Goal: Transaction & Acquisition: Purchase product/service

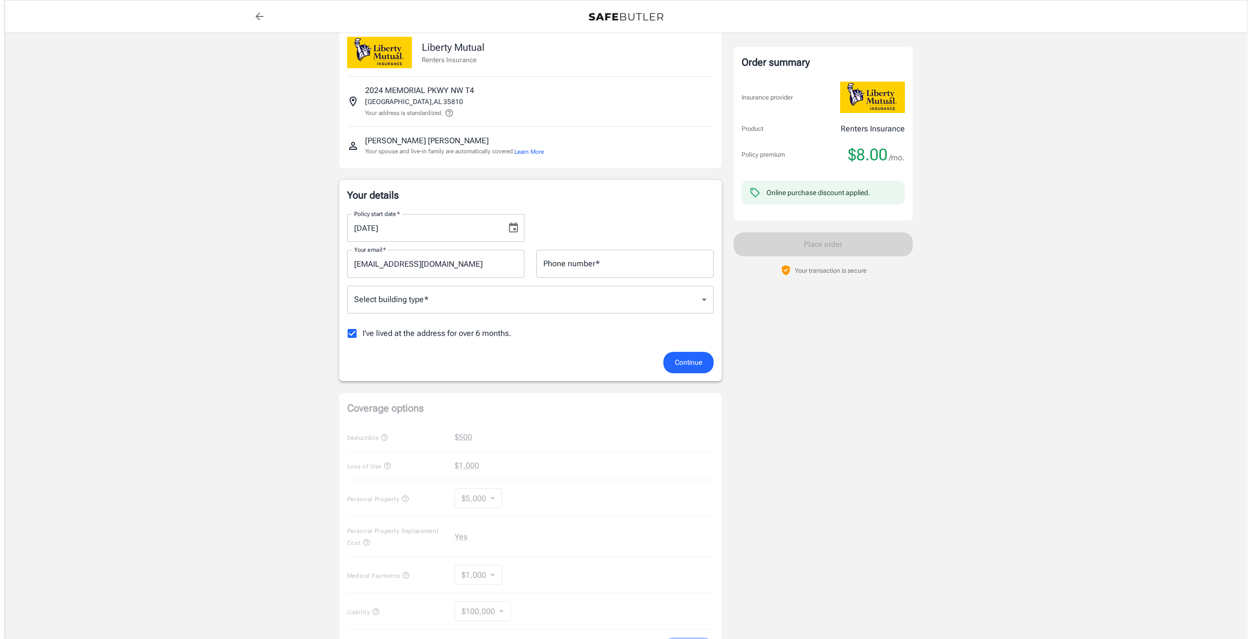
scroll to position [50, 0]
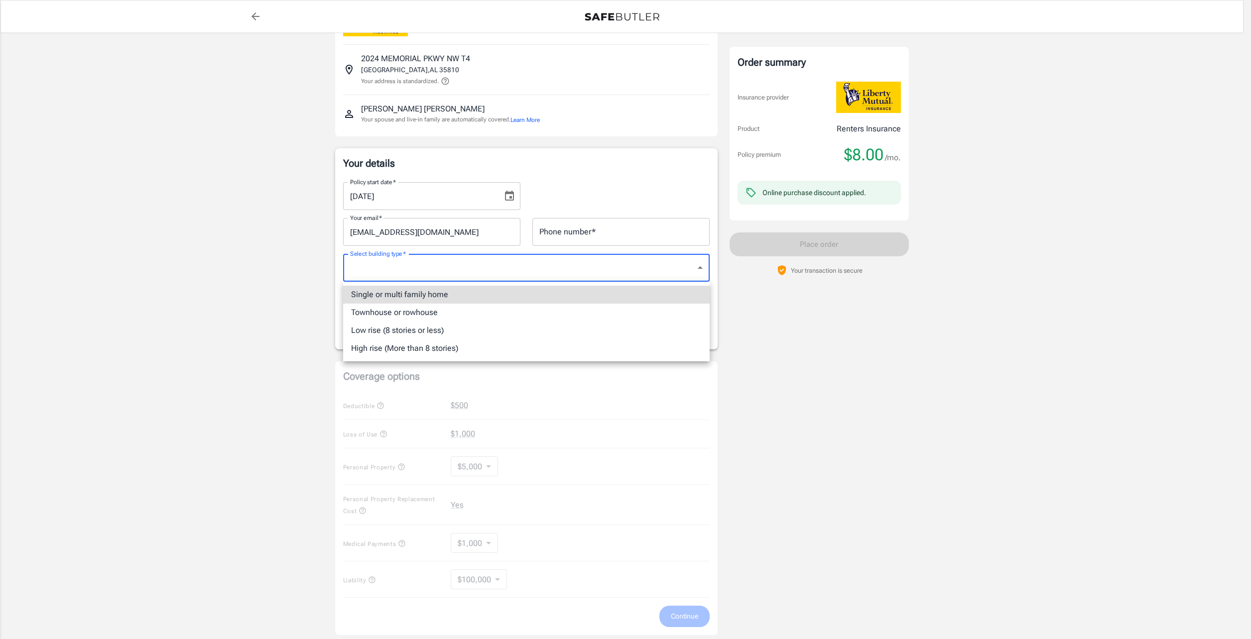
click at [412, 261] on body "Policy premium $ 8.00 /mo Liberty Mutual Renters Insurance 2024 MEMORIAL PKWY N…" at bounding box center [625, 420] width 1251 height 941
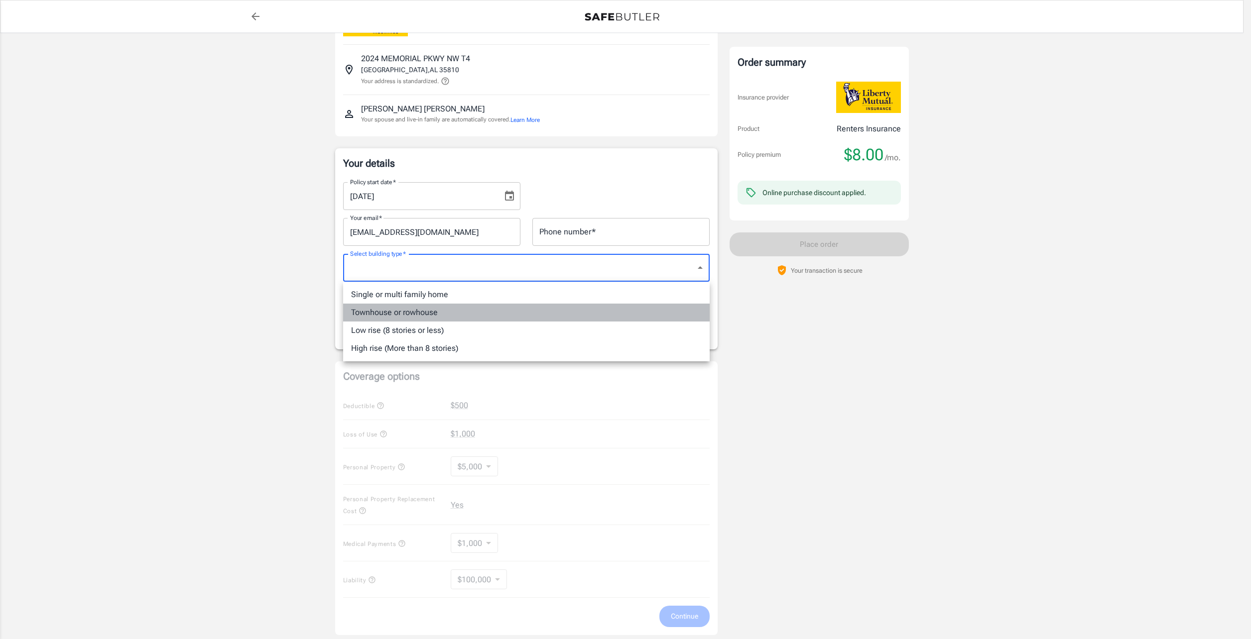
click at [423, 307] on li "Townhouse or rowhouse" at bounding box center [526, 313] width 366 height 18
type input "townhouse"
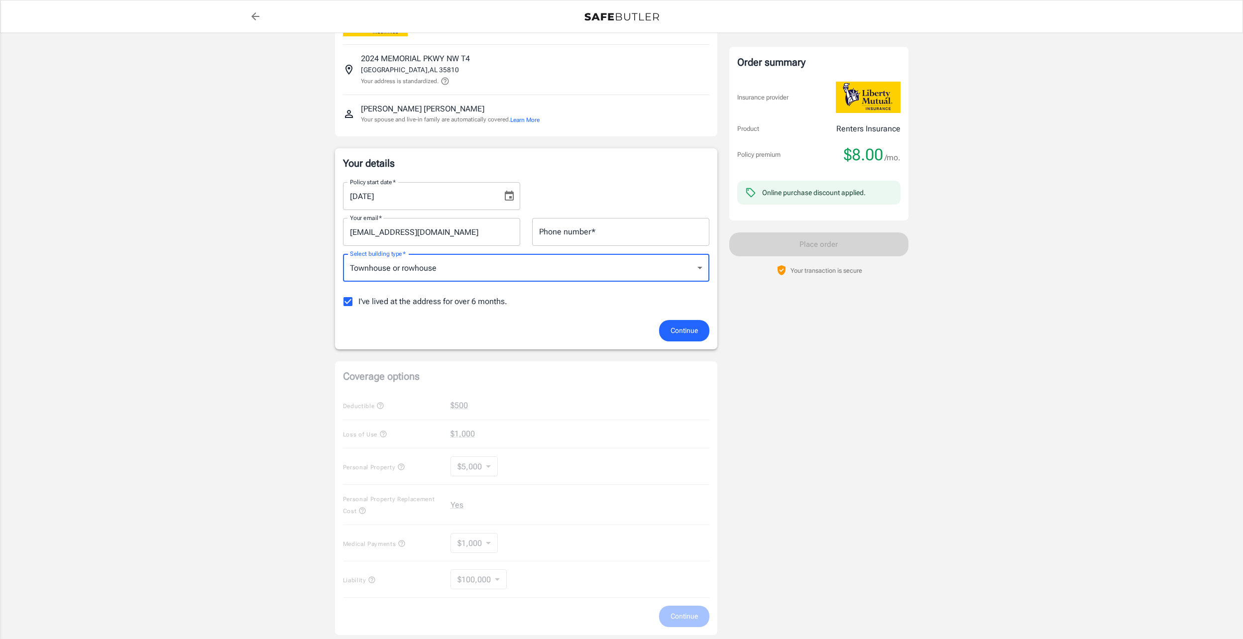
click at [585, 223] on input "Phone number   *" at bounding box center [620, 232] width 177 height 28
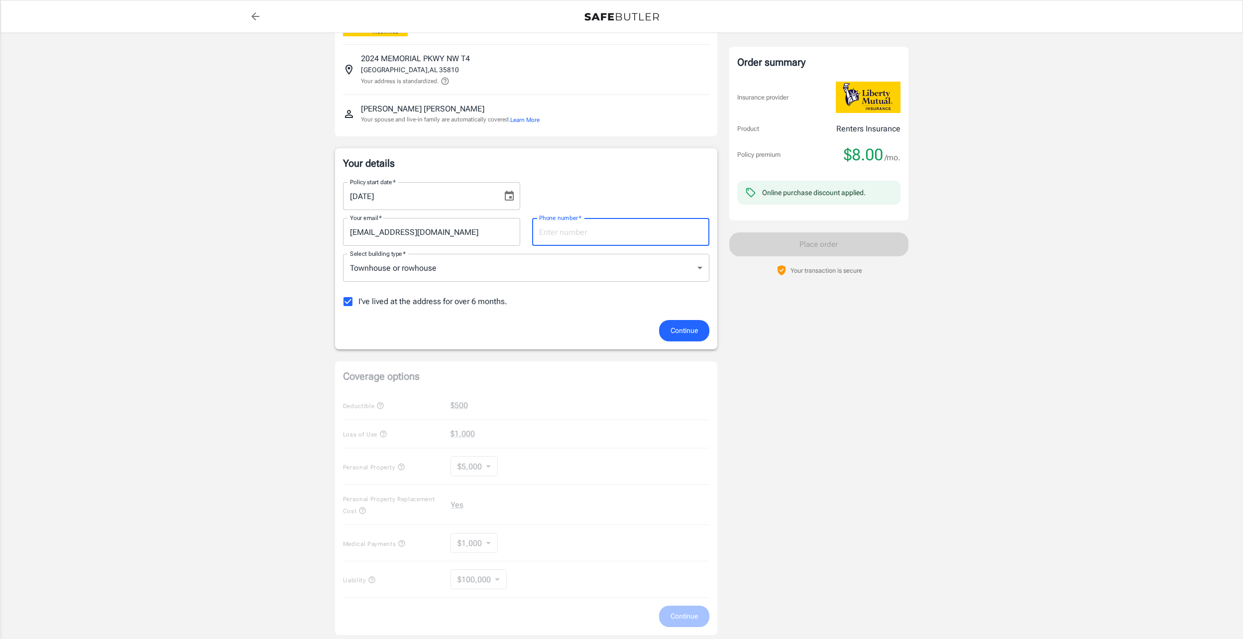
type input "6467347540"
click at [401, 302] on span "I've lived at the address for over 6 months." at bounding box center [432, 302] width 149 height 12
click at [358, 302] on input "I've lived at the address for over 6 months." at bounding box center [348, 301] width 21 height 21
checkbox input "false"
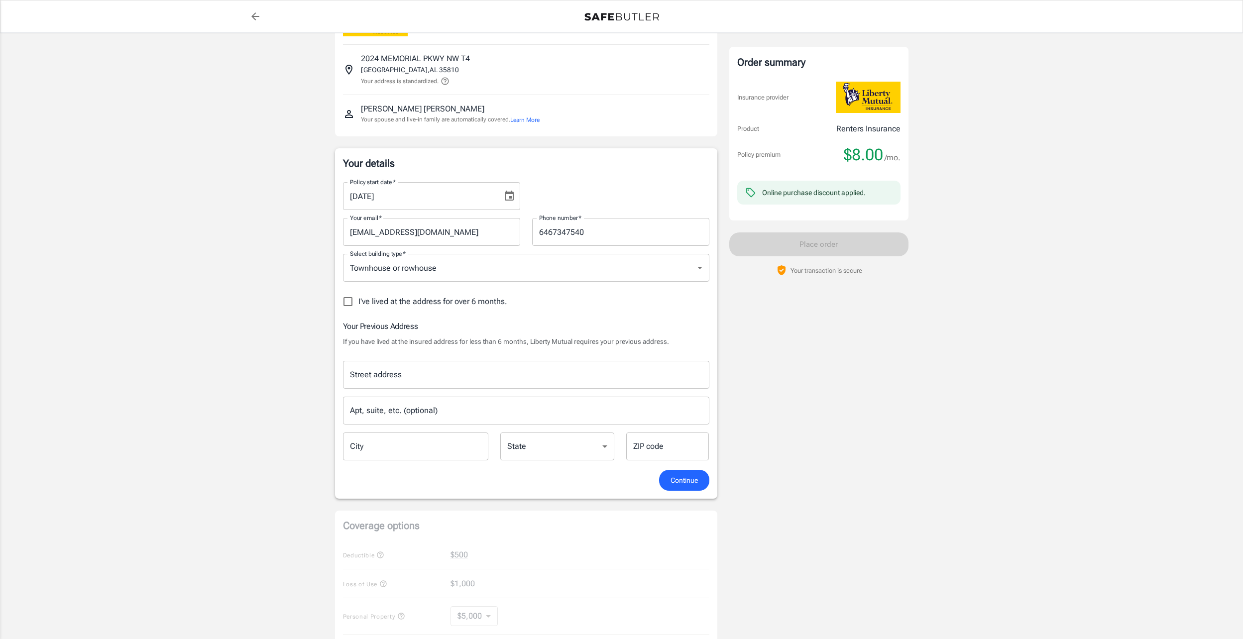
click at [540, 372] on input "Street address" at bounding box center [525, 374] width 357 height 19
click at [470, 377] on input "Street address" at bounding box center [525, 374] width 357 height 19
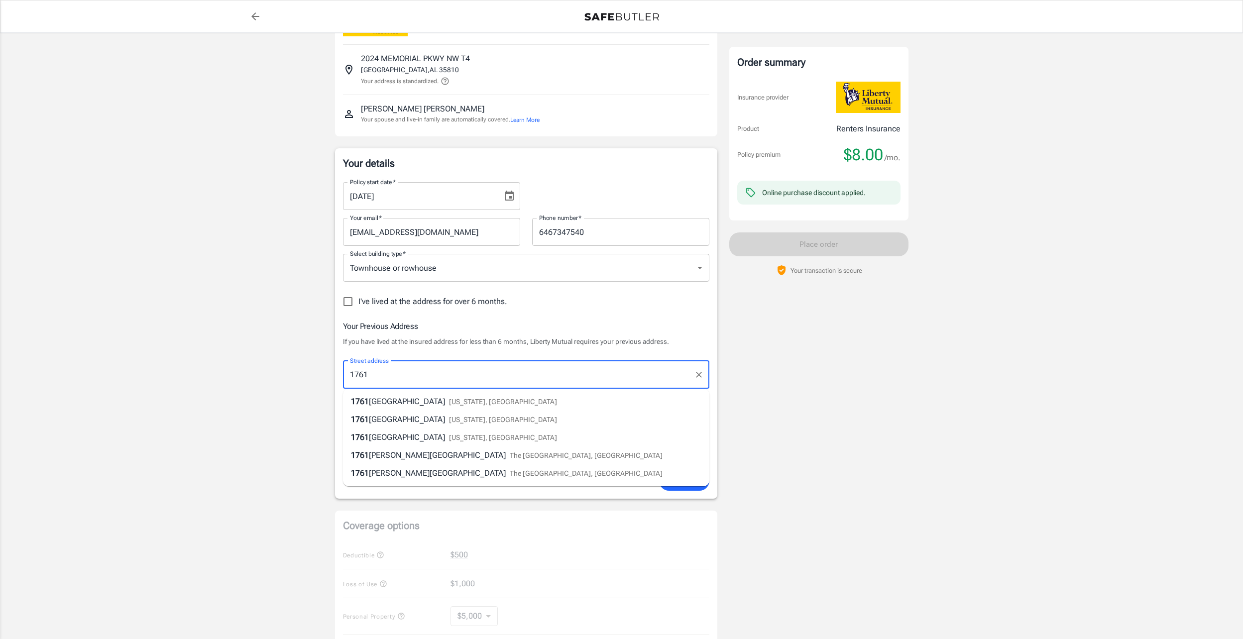
click at [443, 444] on li "1761 3rd Avenue New York, NY" at bounding box center [526, 438] width 366 height 18
type input "1761 3rd Avenue"
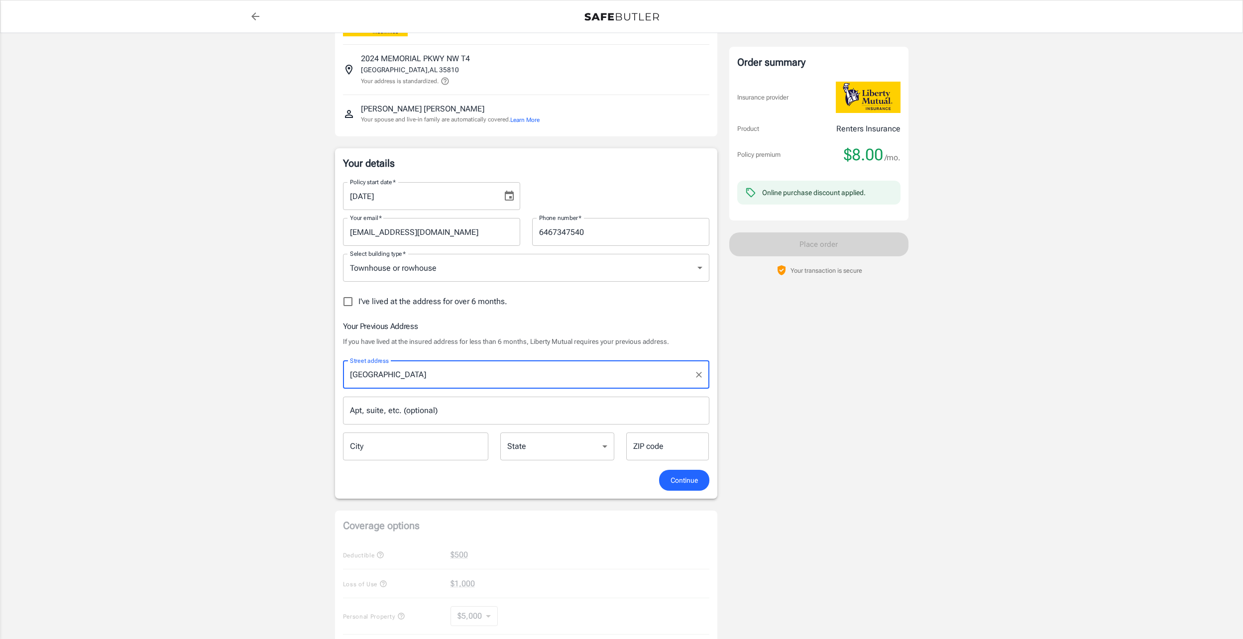
type input "New York"
select select "NY"
type input "10029"
type input "1761 3rd Avenue"
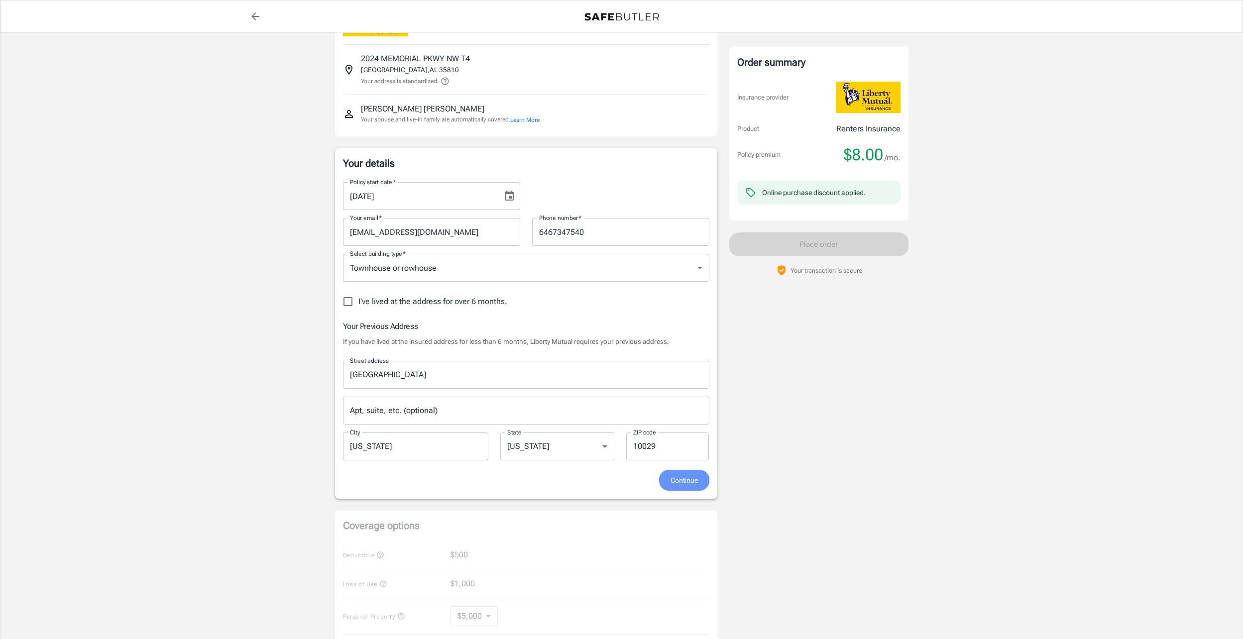
click at [687, 481] on span "Continue" at bounding box center [684, 480] width 27 height 12
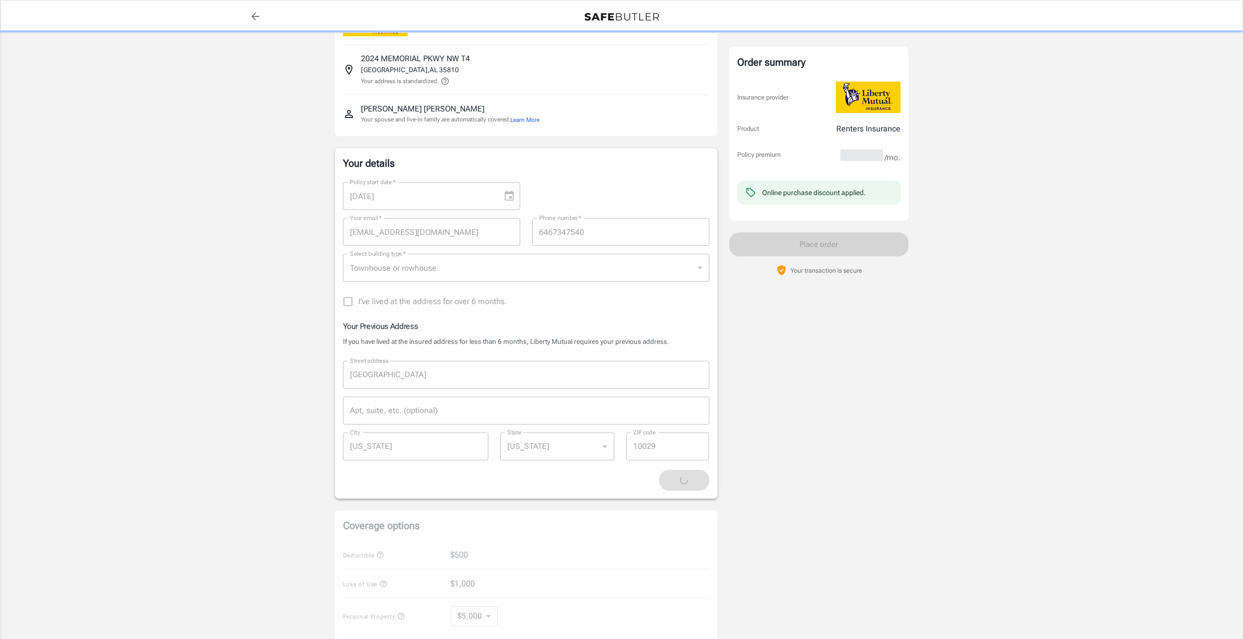
click at [449, 82] on icon at bounding box center [445, 81] width 9 height 9
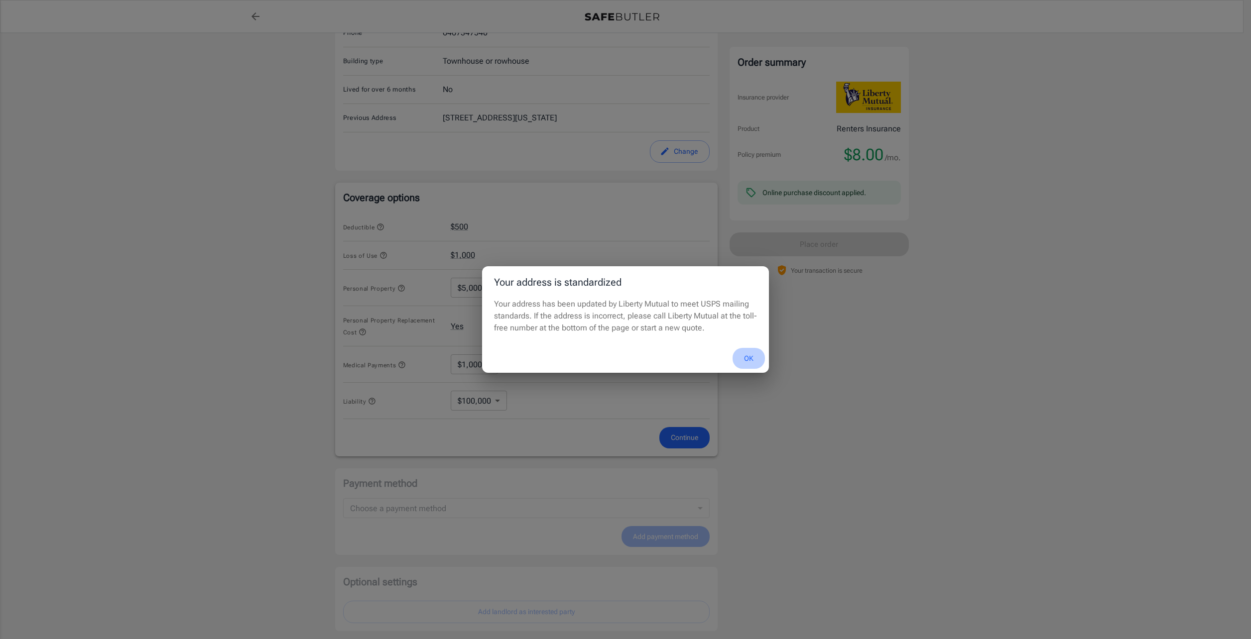
click at [753, 355] on button "OK" at bounding box center [748, 358] width 32 height 21
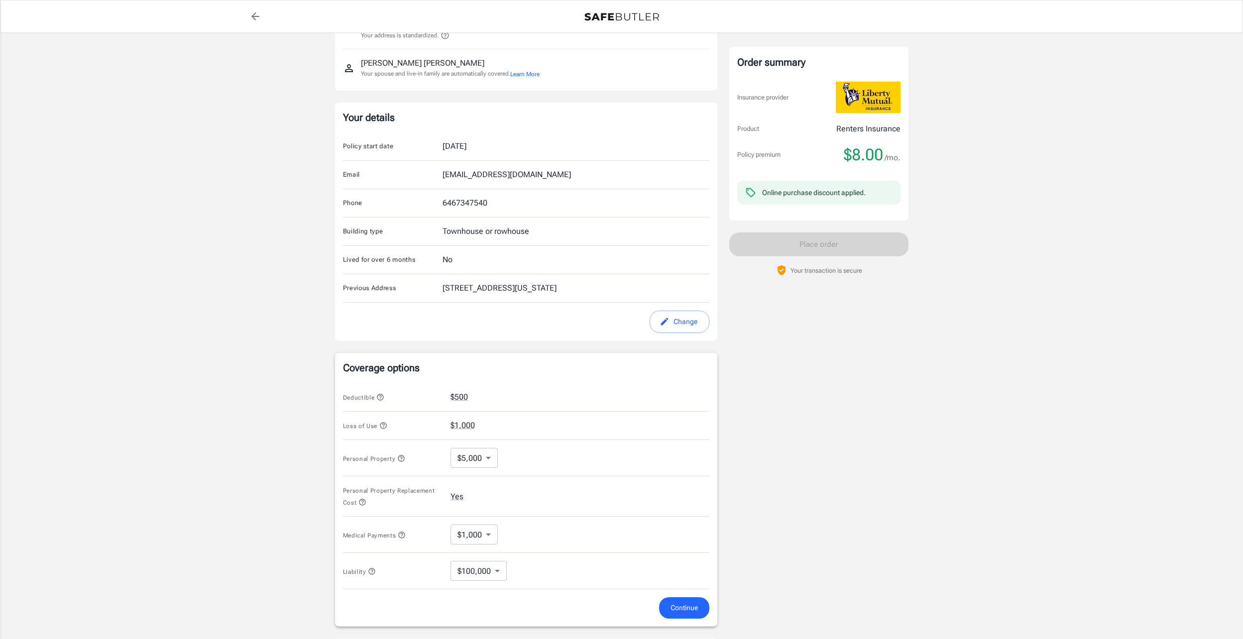
scroll to position [100, 0]
click at [406, 529] on icon "button" at bounding box center [402, 531] width 8 height 8
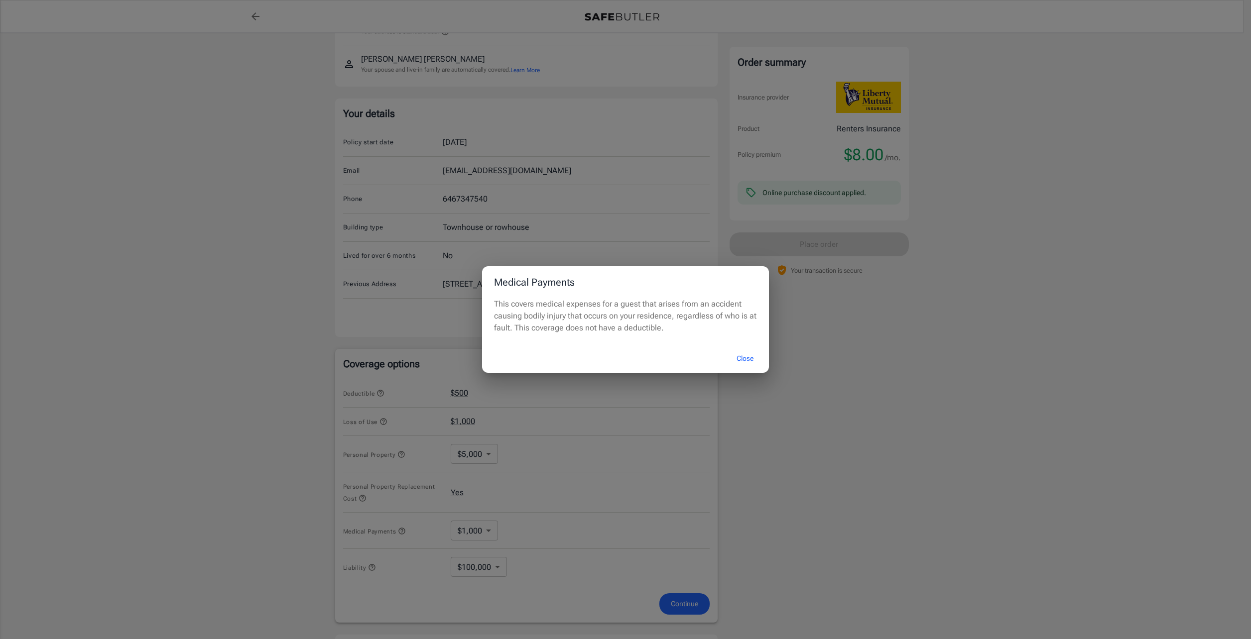
click at [739, 353] on button "Close" at bounding box center [745, 358] width 40 height 21
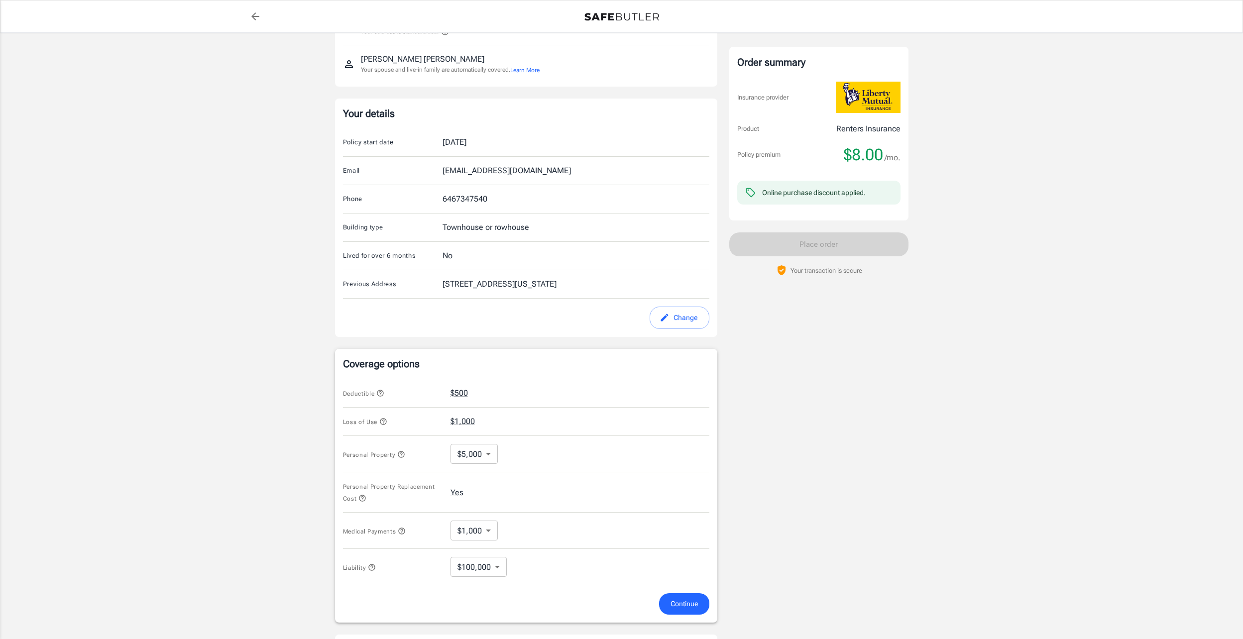
click at [383, 391] on icon "button" at bounding box center [380, 393] width 6 height 6
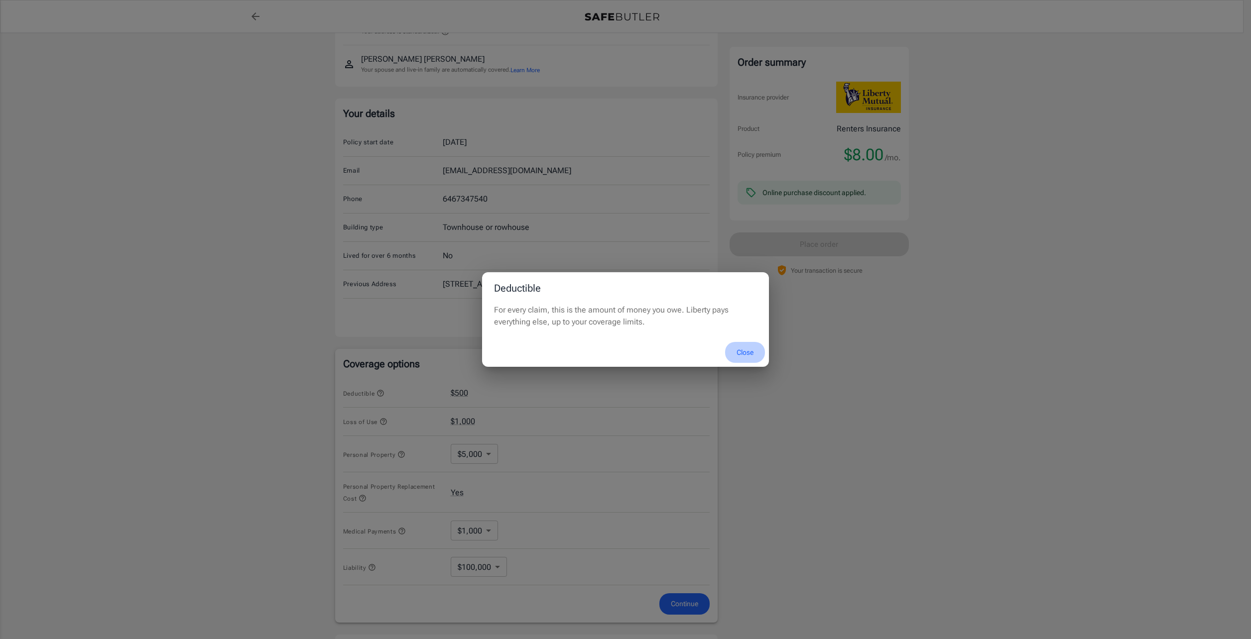
click at [746, 351] on button "Close" at bounding box center [745, 352] width 40 height 21
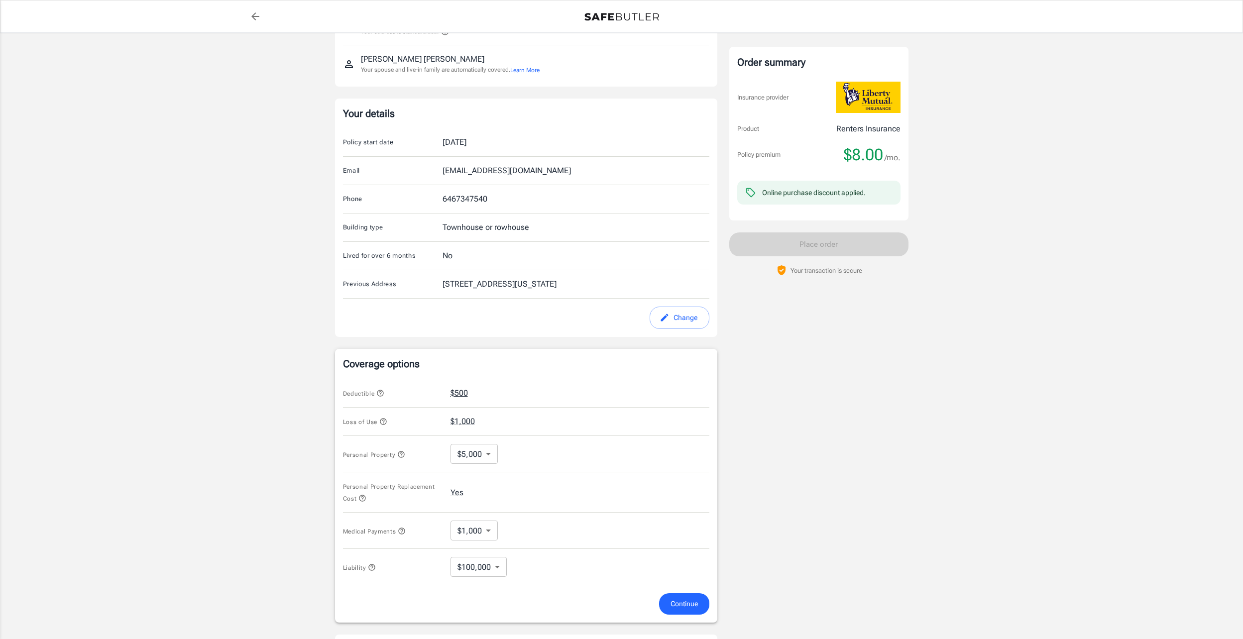
click at [454, 392] on button "$500" at bounding box center [459, 393] width 17 height 12
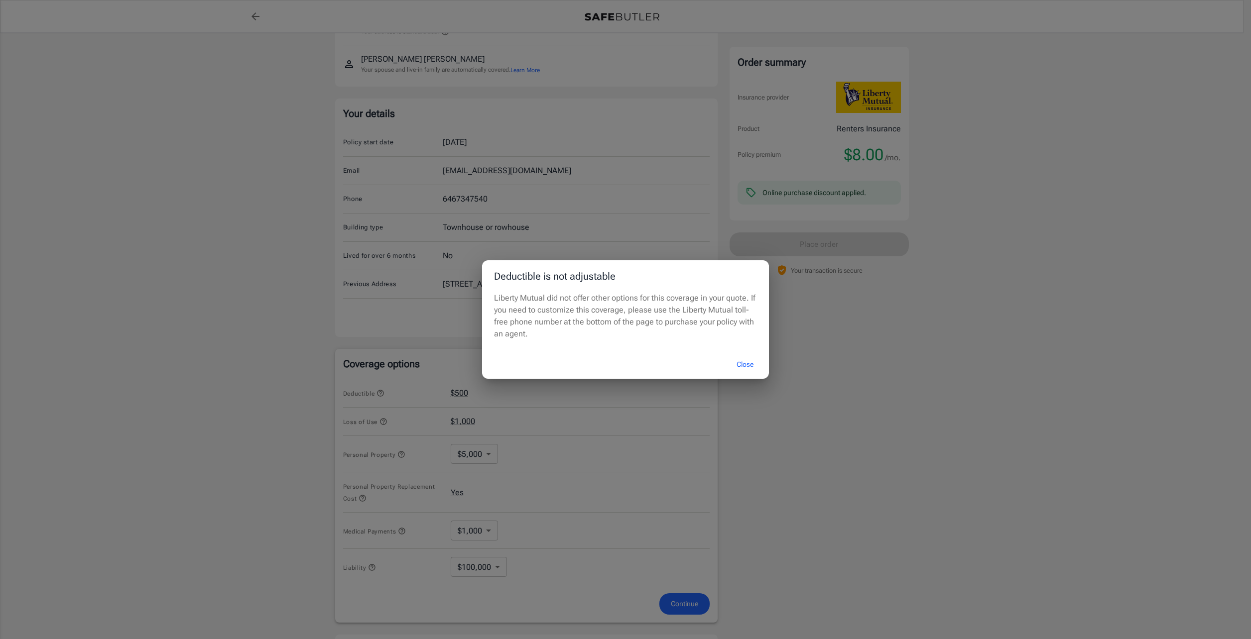
click at [741, 364] on button "Close" at bounding box center [745, 364] width 40 height 21
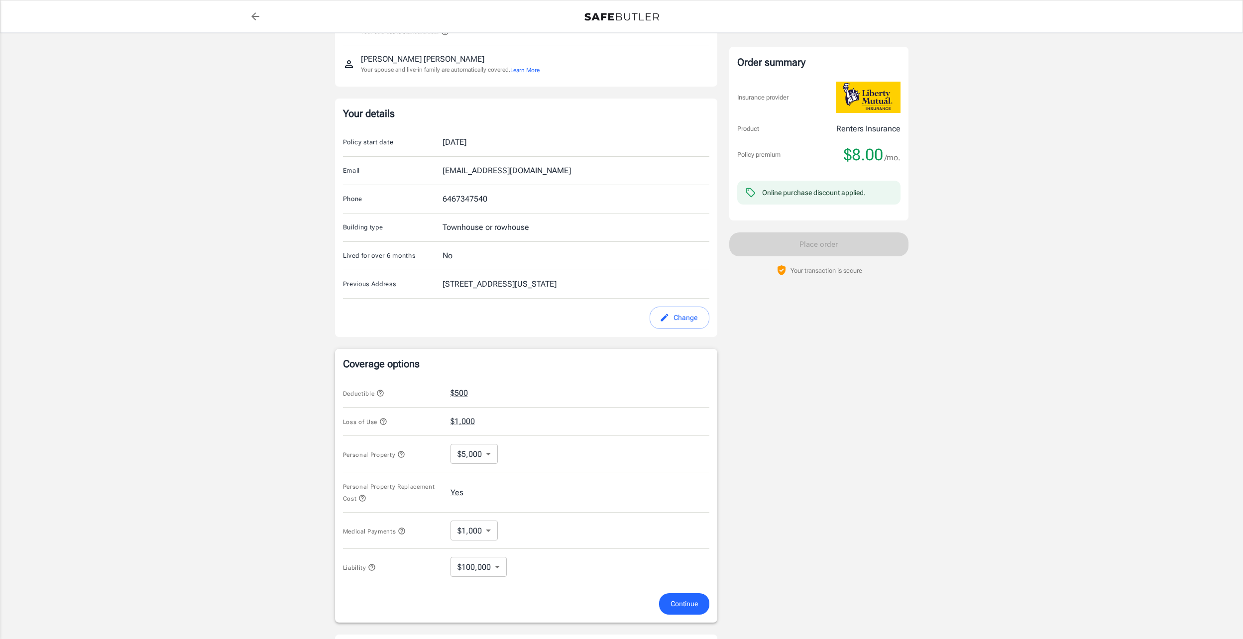
click at [464, 146] on div "Sep 14, 2025" at bounding box center [455, 142] width 24 height 12
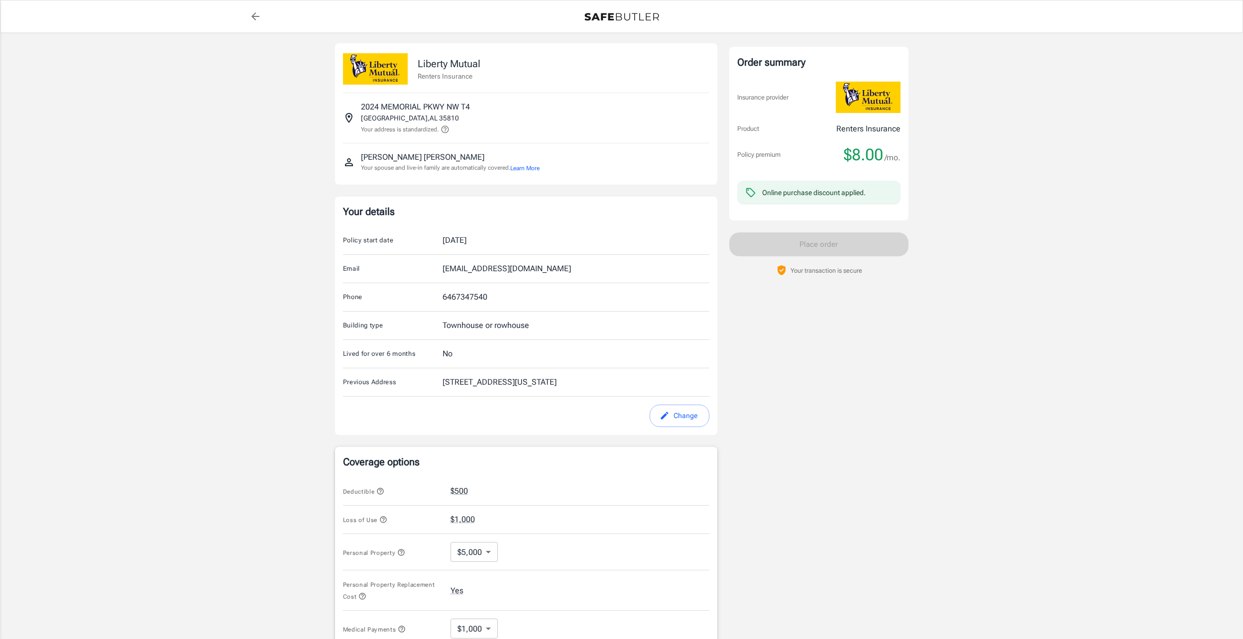
scroll to position [0, 0]
click at [677, 420] on button "Change" at bounding box center [680, 417] width 60 height 22
select select "NY"
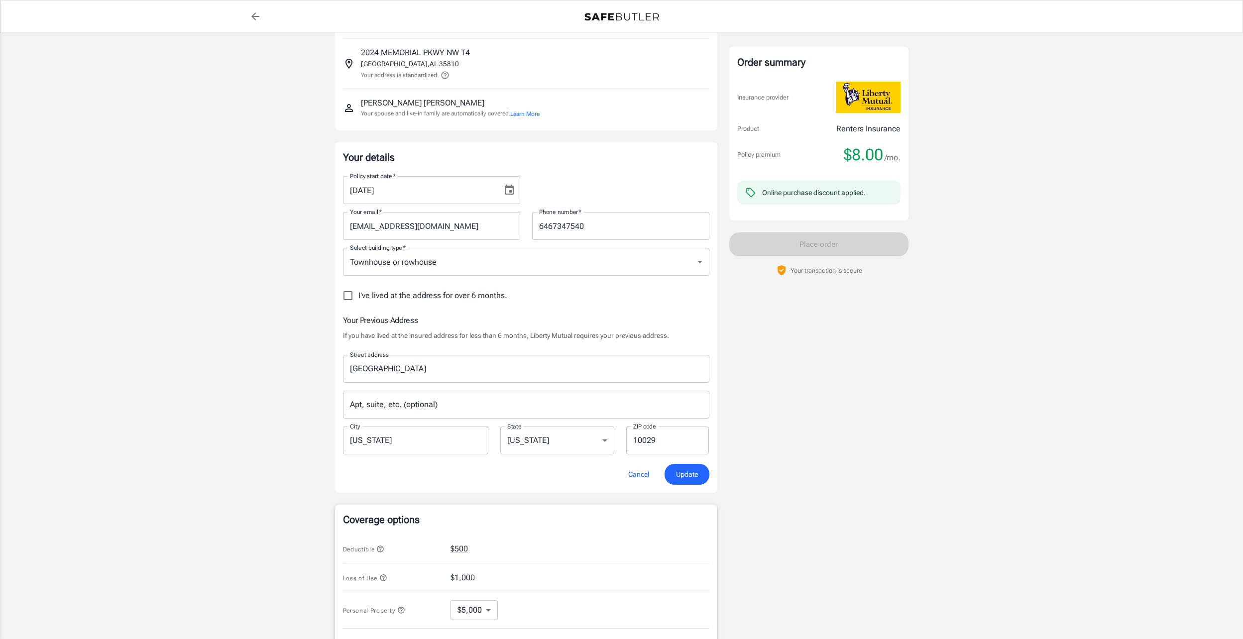
scroll to position [50, 0]
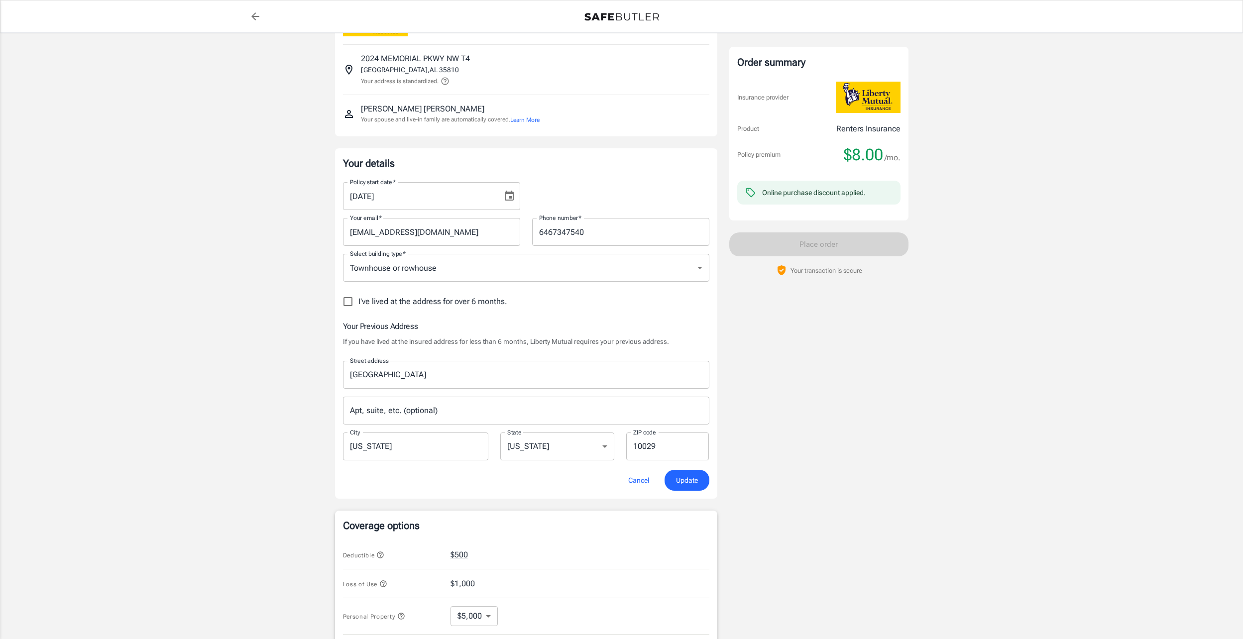
click at [512, 199] on icon "Choose date, selected date is Sep 14, 2025" at bounding box center [509, 196] width 12 height 12
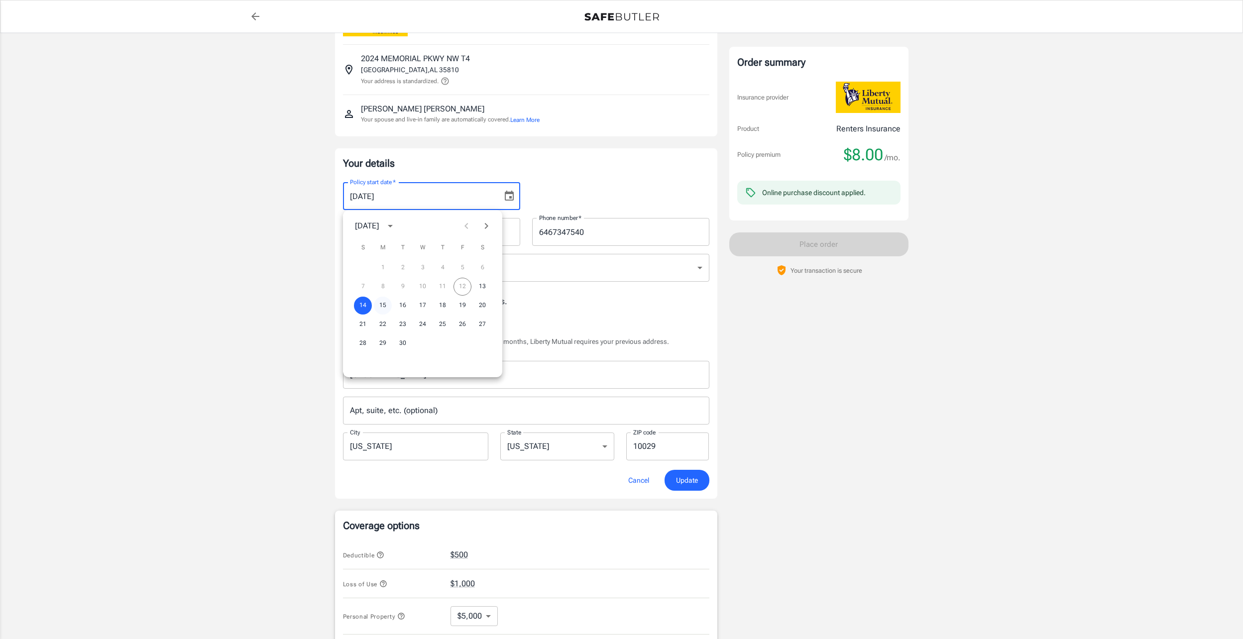
drag, startPoint x: 384, startPoint y: 308, endPoint x: 417, endPoint y: 304, distance: 32.6
click at [384, 308] on button "15" at bounding box center [383, 306] width 18 height 18
type input "09/15/2025"
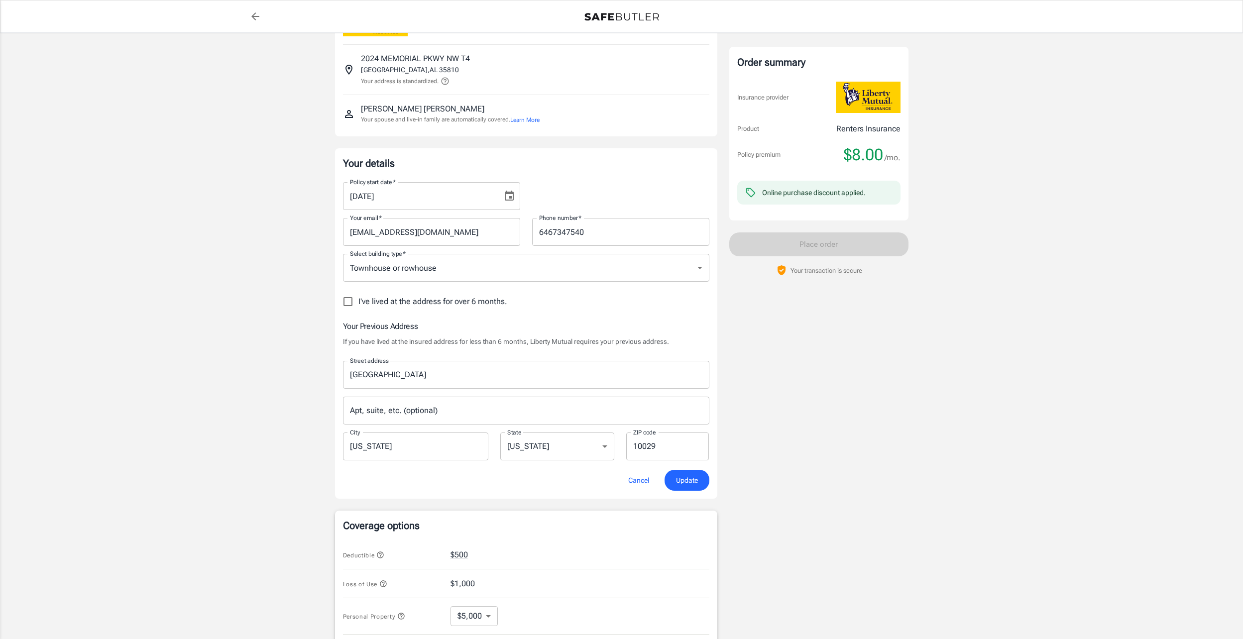
click at [688, 484] on span "Update" at bounding box center [687, 480] width 22 height 12
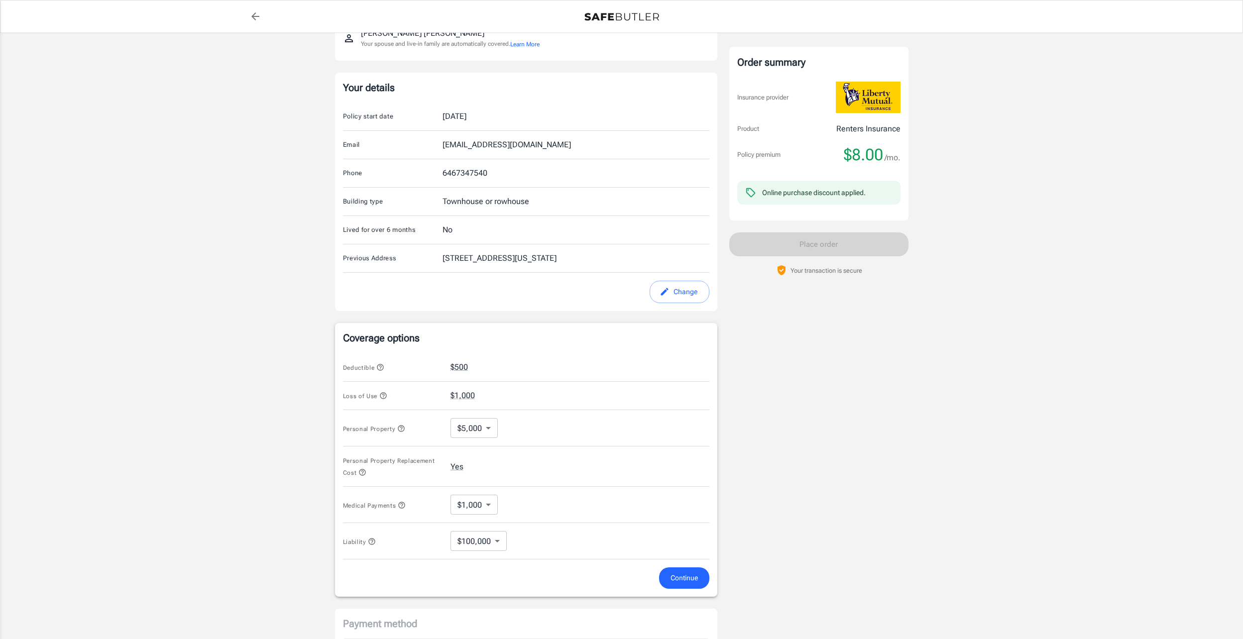
scroll to position [149, 0]
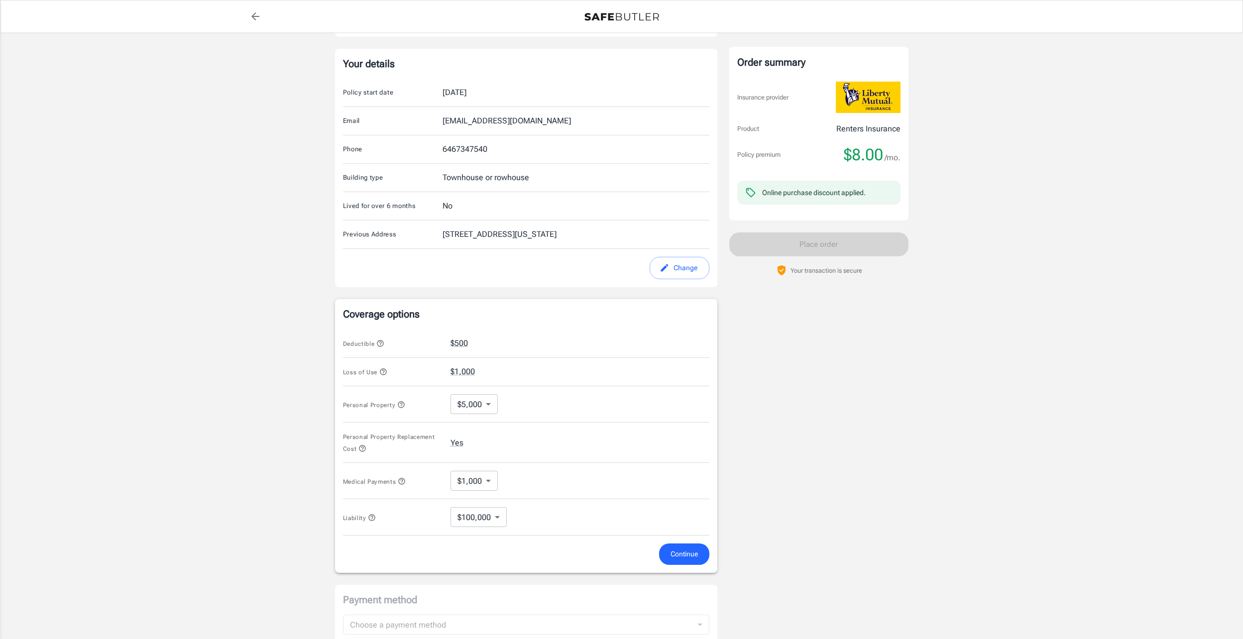
click at [384, 370] on icon "button" at bounding box center [383, 372] width 8 height 8
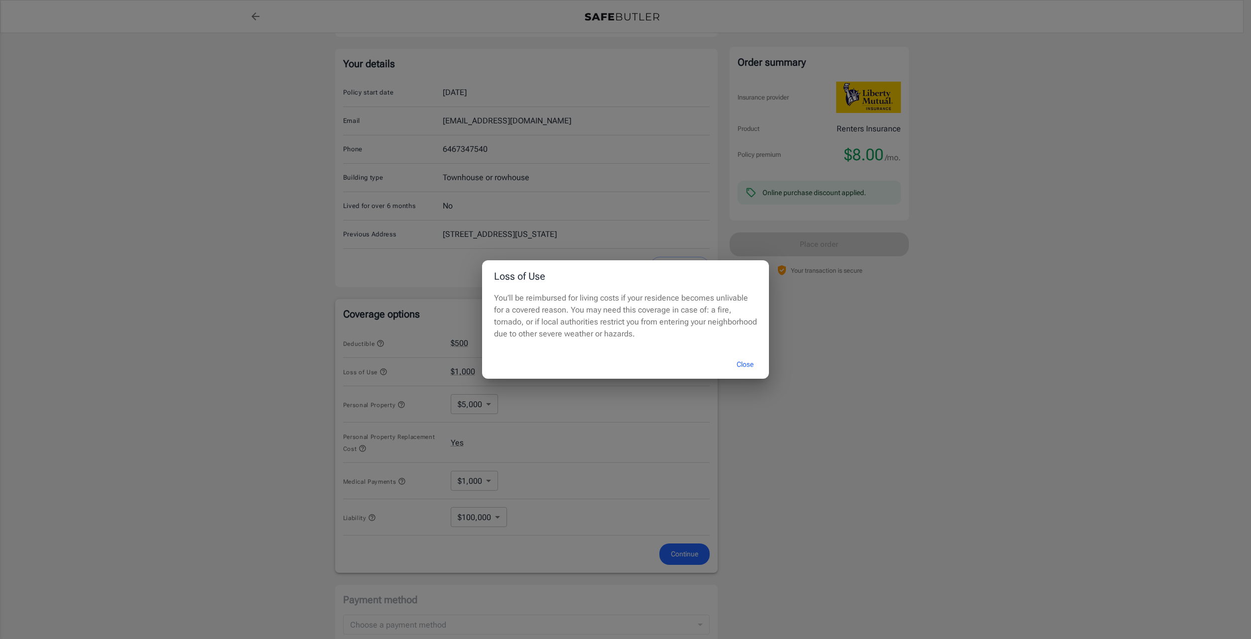
click at [750, 363] on button "Close" at bounding box center [745, 364] width 40 height 21
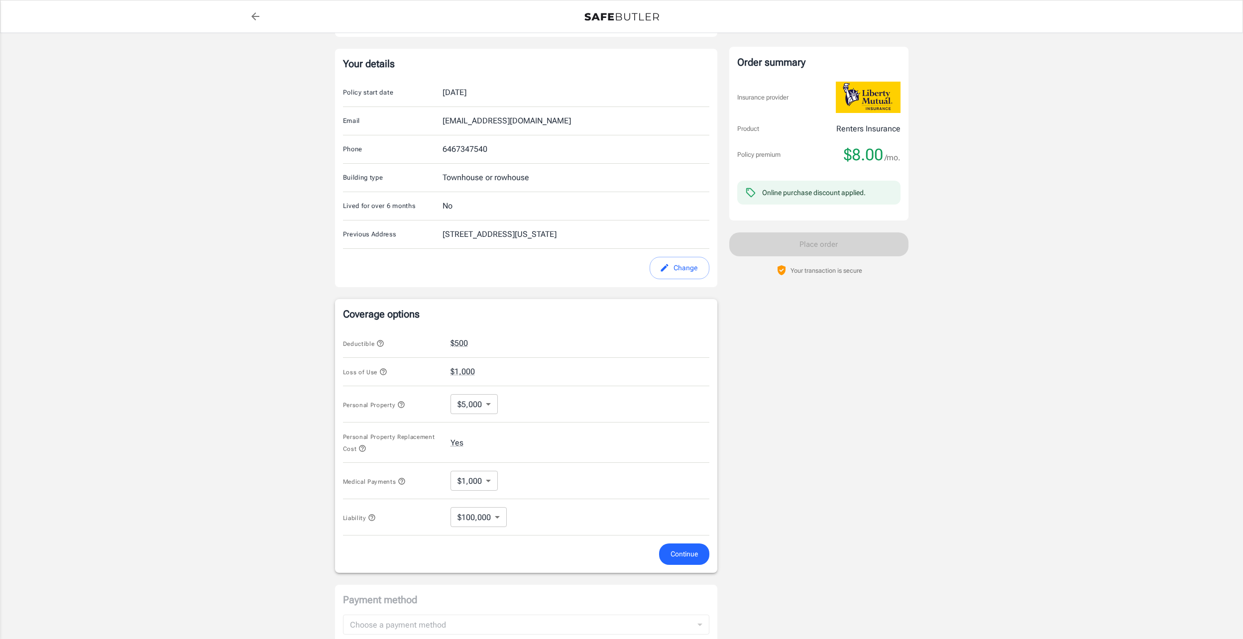
click at [402, 401] on icon "button" at bounding box center [401, 405] width 8 height 8
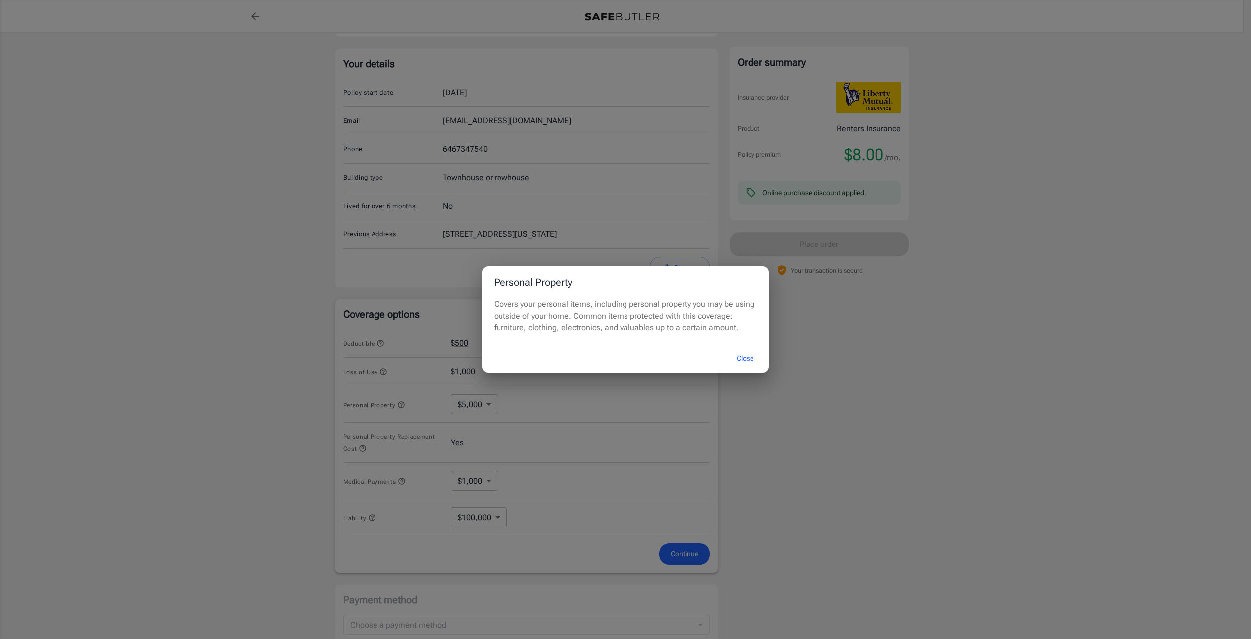
click at [742, 356] on button "Close" at bounding box center [745, 358] width 40 height 21
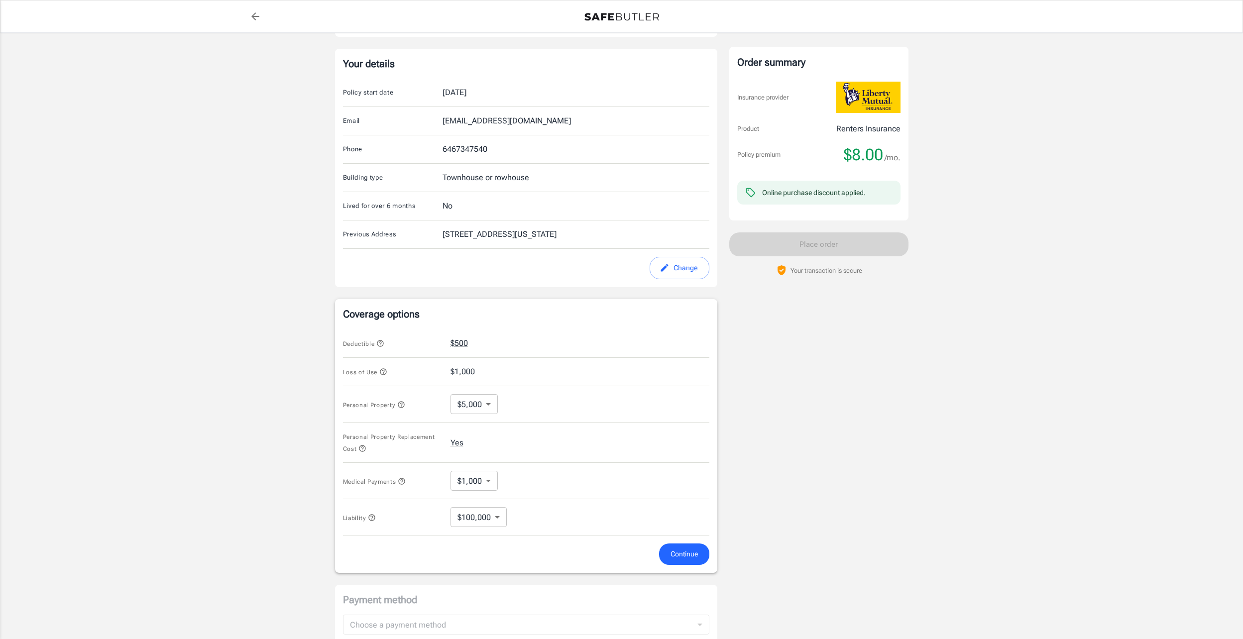
click at [382, 370] on icon "button" at bounding box center [383, 372] width 8 height 8
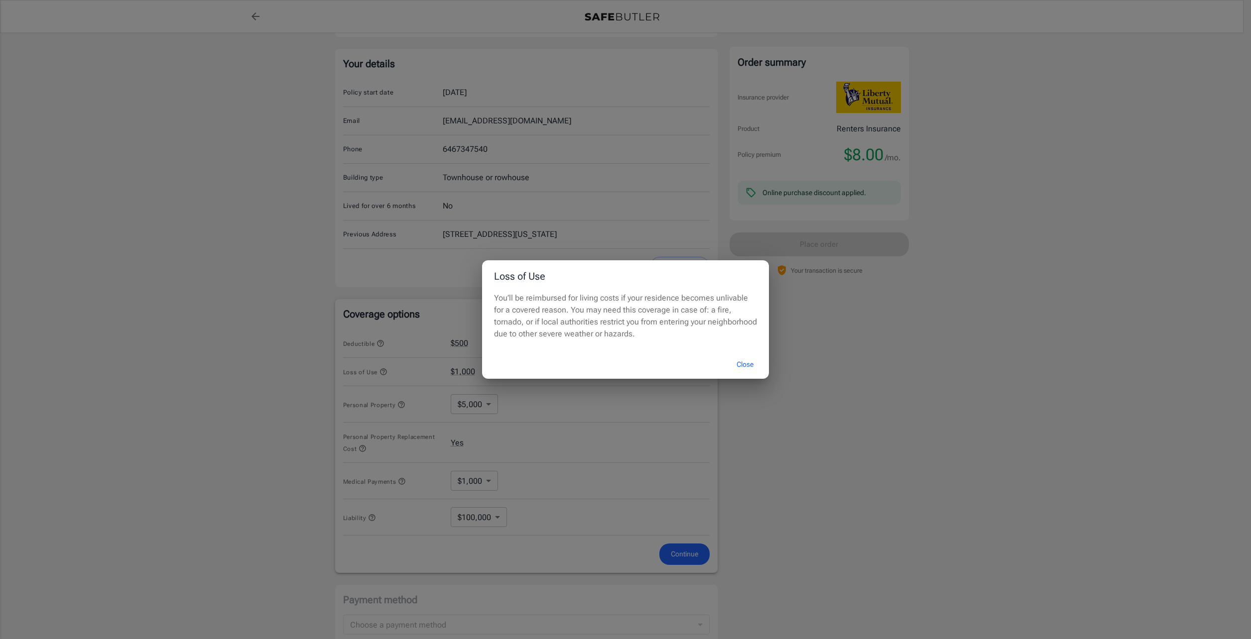
click at [753, 371] on button "Close" at bounding box center [745, 364] width 40 height 21
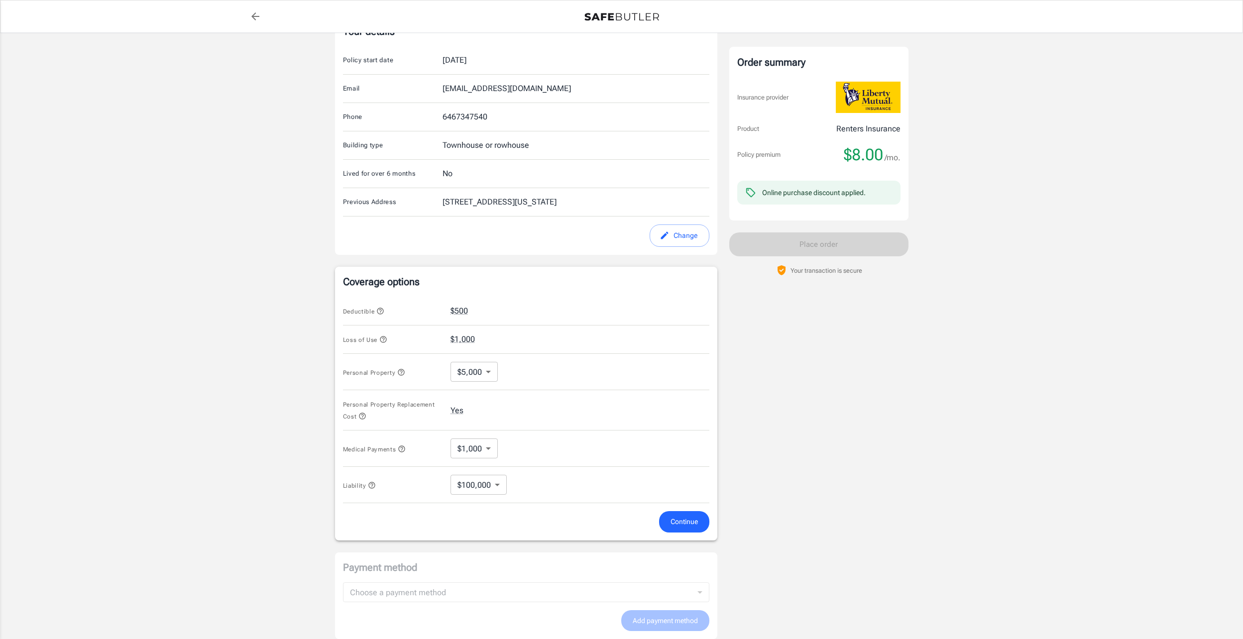
scroll to position [199, 0]
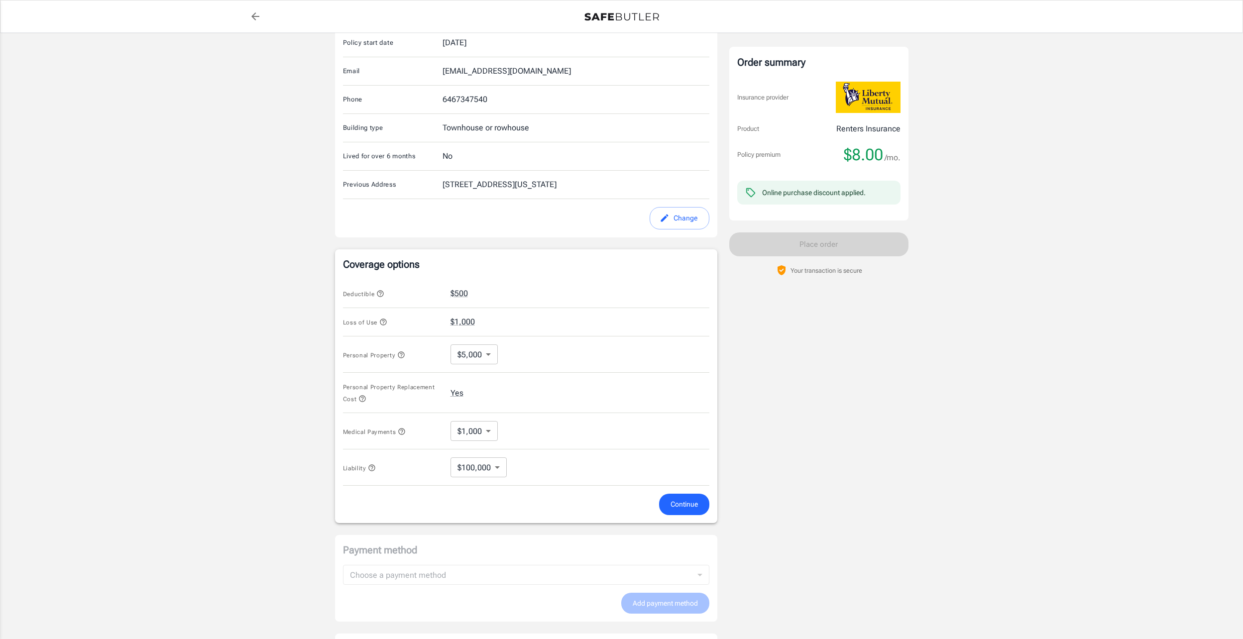
click at [402, 358] on icon "button" at bounding box center [401, 354] width 6 height 6
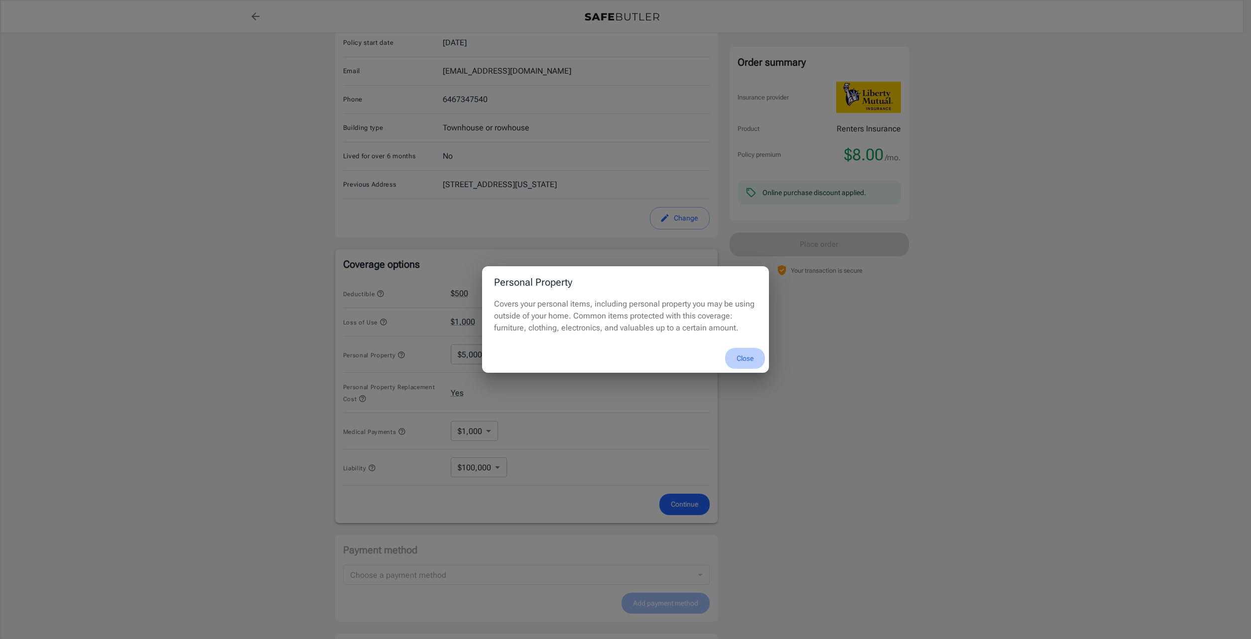
click at [744, 362] on button "Close" at bounding box center [745, 358] width 40 height 21
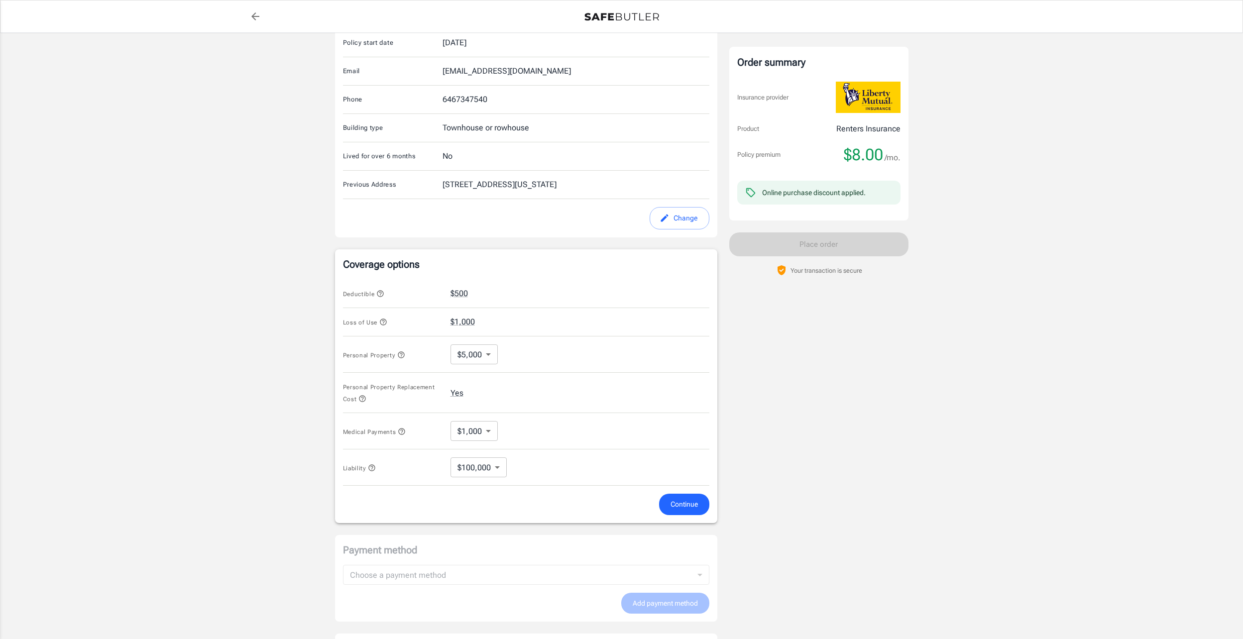
click at [481, 354] on body "Policy premium $ 8.00 /mo Liberty Mutual Renters Insurance 2024 MEMORIAL PKWY N…" at bounding box center [621, 290] width 1243 height 979
click at [477, 392] on li "$10,000" at bounding box center [474, 395] width 49 height 18
click at [561, 355] on div "Personal Property $10,000 10000 ​" at bounding box center [526, 355] width 366 height 36
click at [470, 359] on body "Policy premium $ 8.00 /mo Liberty Mutual Renters Insurance 2024 MEMORIAL PKWY N…" at bounding box center [625, 290] width 1251 height 979
drag, startPoint x: 484, startPoint y: 447, endPoint x: 482, endPoint y: 439, distance: 8.3
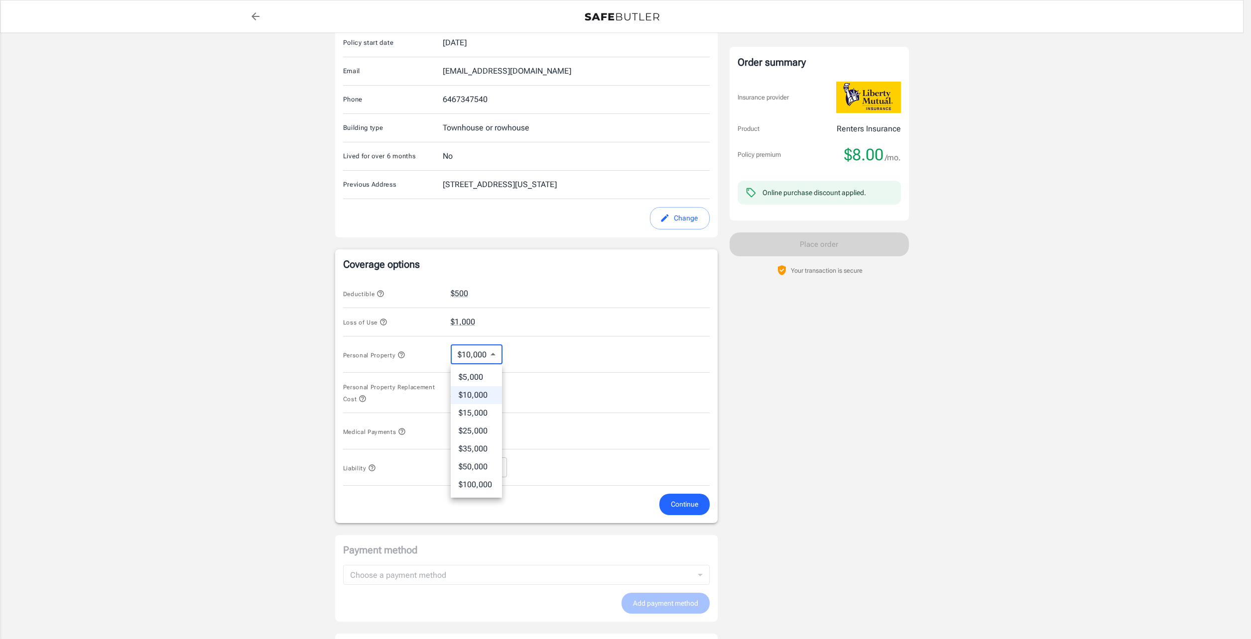
click at [484, 447] on li "$35,000" at bounding box center [476, 449] width 51 height 18
click at [493, 359] on body "Policy premium $ 8.00 /mo Liberty Mutual Renters Insurance 2024 MEMORIAL PKWY N…" at bounding box center [625, 290] width 1251 height 979
click at [480, 396] on li "$10,000" at bounding box center [476, 395] width 51 height 18
type input "10000"
click at [358, 400] on icon "button" at bounding box center [362, 399] width 8 height 8
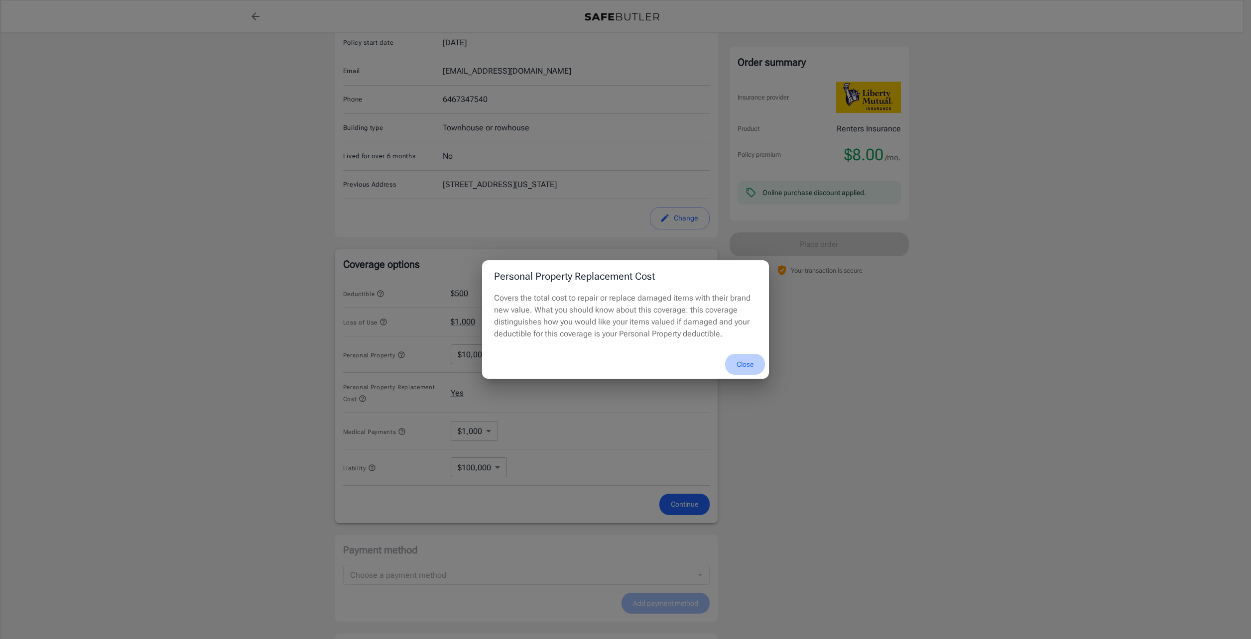
click at [745, 363] on button "Close" at bounding box center [745, 364] width 40 height 21
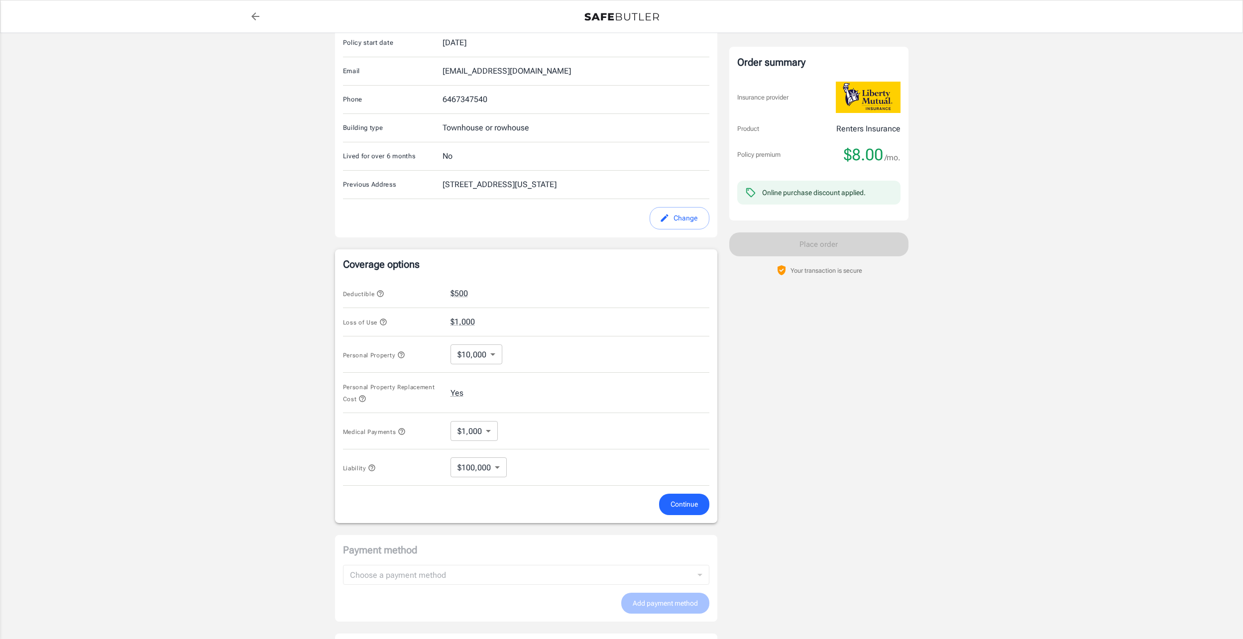
click at [403, 430] on icon "button" at bounding box center [402, 432] width 8 height 8
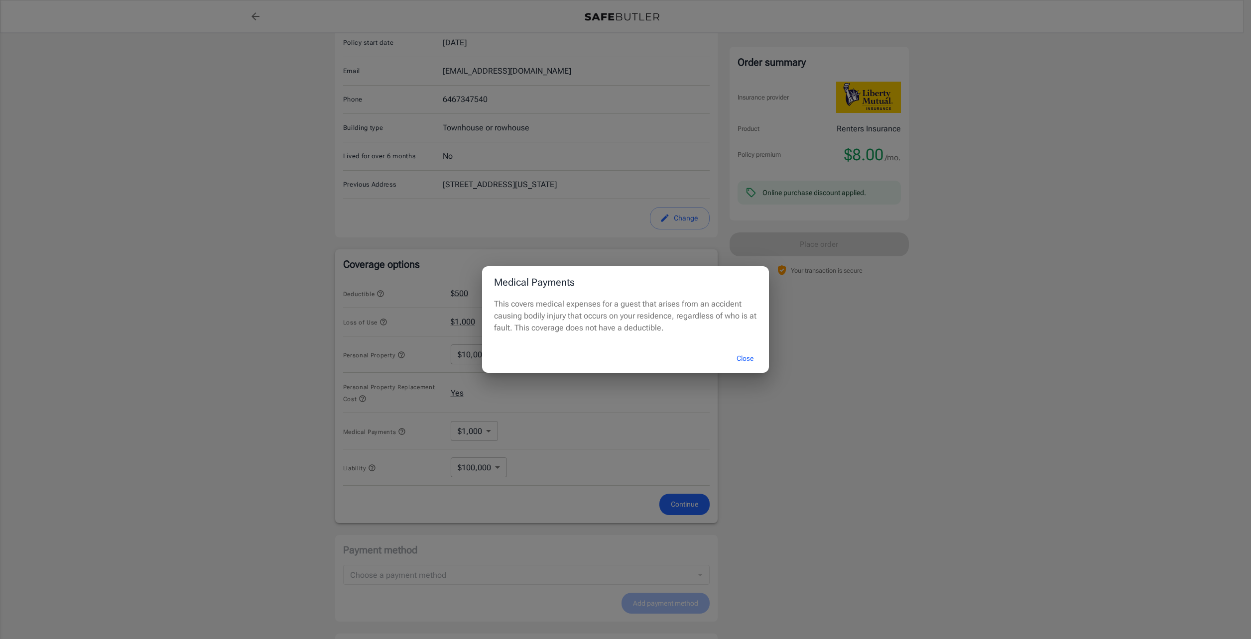
click at [757, 362] on button "Close" at bounding box center [745, 358] width 40 height 21
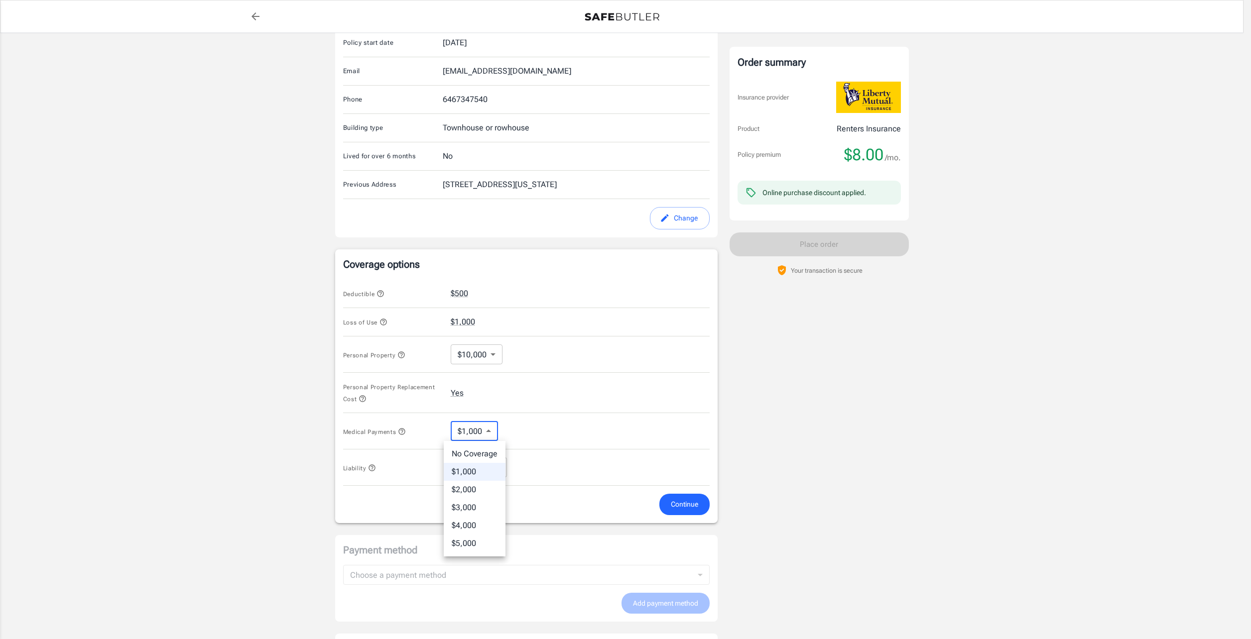
click at [470, 427] on body "Policy premium $ 8.00 /mo Liberty Mutual Renters Insurance 2024 MEMORIAL PKWY N…" at bounding box center [625, 290] width 1251 height 979
drag, startPoint x: 466, startPoint y: 542, endPoint x: 474, endPoint y: 495, distance: 47.5
click at [467, 541] on li "$5,000" at bounding box center [475, 544] width 62 height 18
click at [487, 444] on div "Medical Payments $5,000 5000 ​" at bounding box center [526, 431] width 366 height 36
click at [488, 438] on body "Policy premium $ 8.00 /mo Liberty Mutual Renters Insurance 2024 MEMORIAL PKWY N…" at bounding box center [621, 290] width 1243 height 979
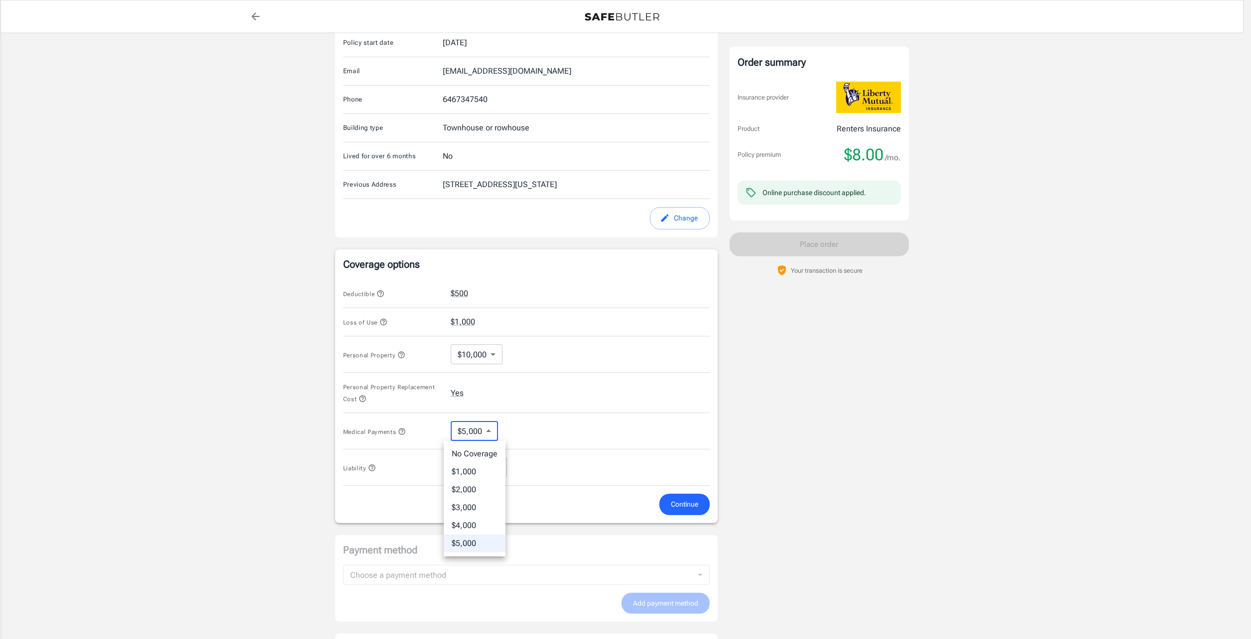
click at [469, 490] on li "$2,000" at bounding box center [475, 490] width 62 height 18
type input "2000"
click at [490, 469] on body "Policy premium $ 8.00 /mo Liberty Mutual Renters Insurance 2024 MEMORIAL PKWY N…" at bounding box center [621, 290] width 1243 height 979
click at [375, 468] on div at bounding box center [625, 319] width 1251 height 639
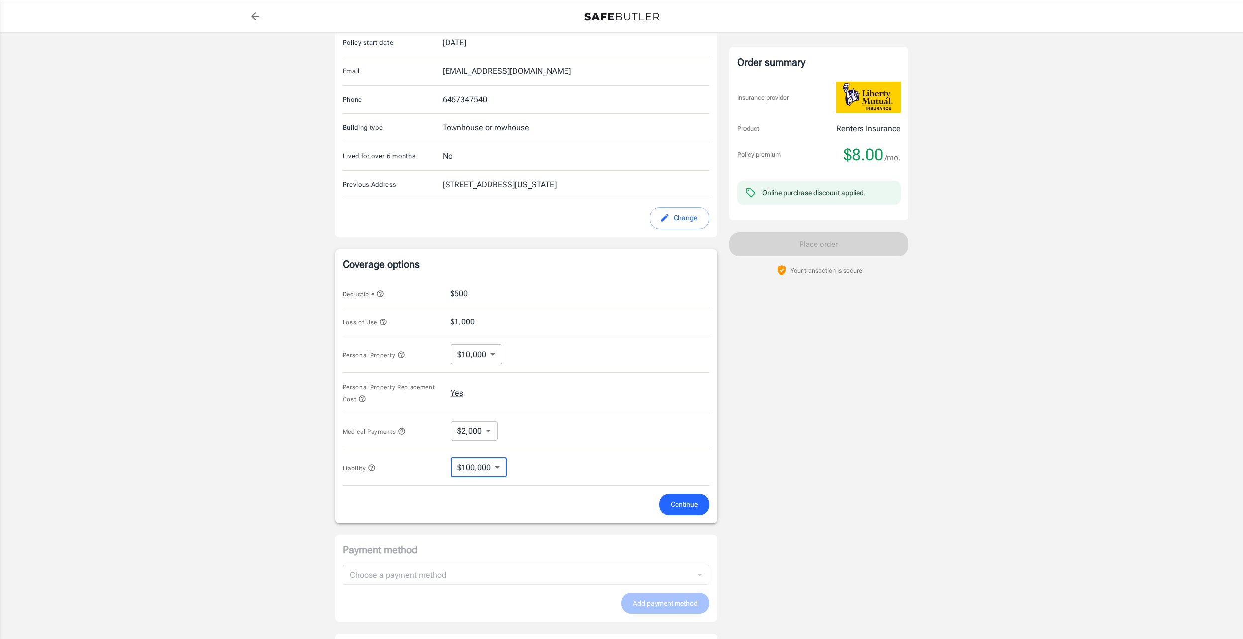
click at [372, 468] on icon "button" at bounding box center [372, 468] width 8 height 8
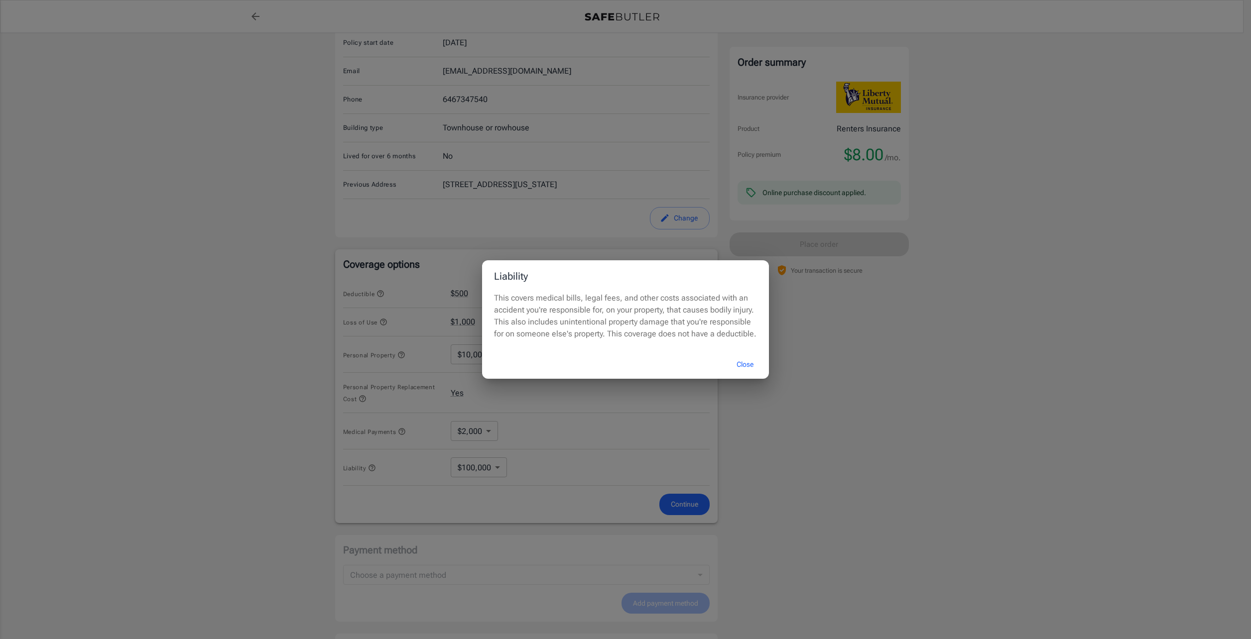
click at [747, 359] on button "Close" at bounding box center [745, 364] width 40 height 21
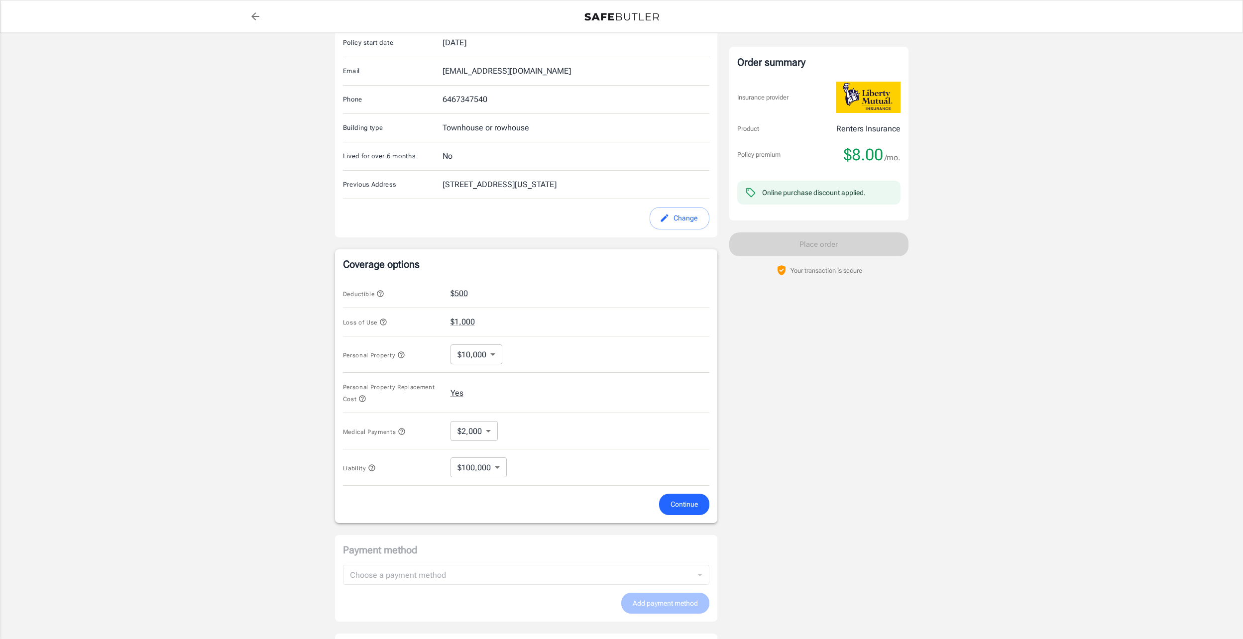
click at [695, 510] on span "Continue" at bounding box center [684, 504] width 27 height 12
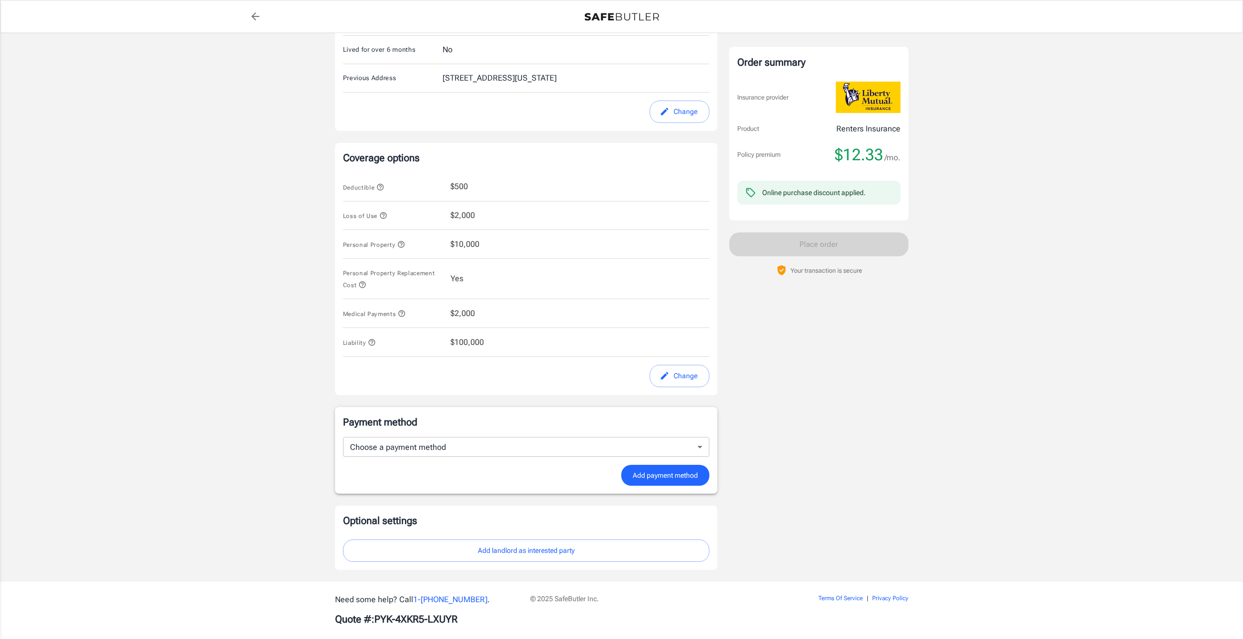
scroll to position [318, 0]
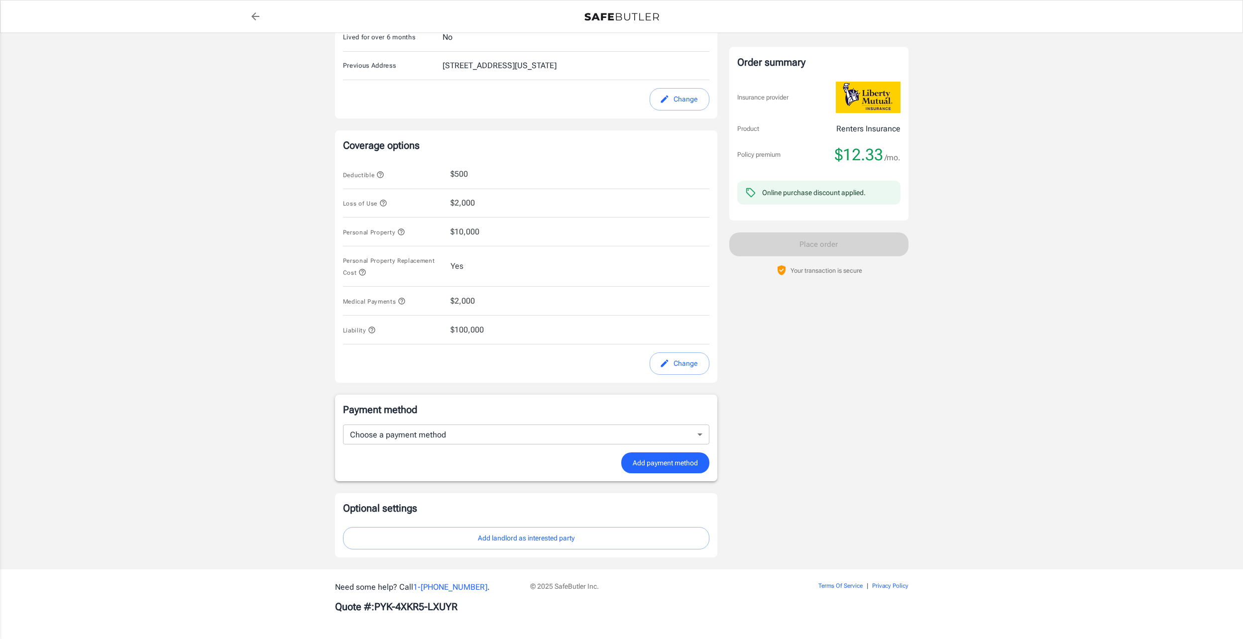
click at [687, 370] on button "Change" at bounding box center [680, 363] width 60 height 22
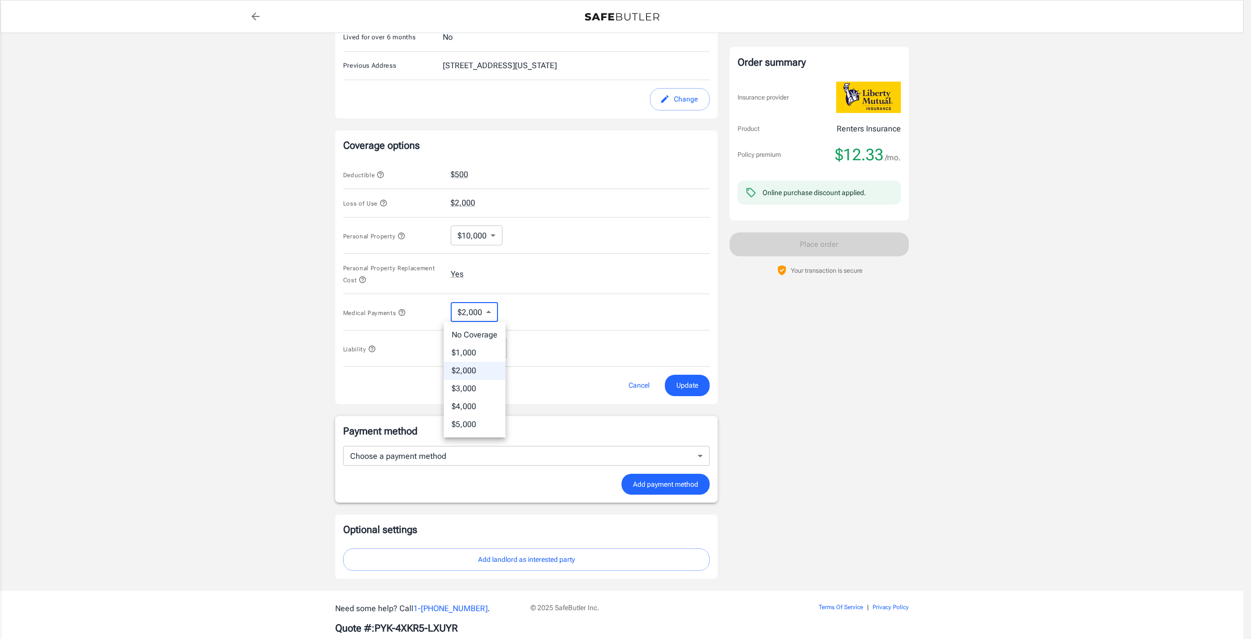
click at [481, 317] on body "Policy premium $ 12.33 /mo Liberty Mutual Renters Insurance 2024 MEMORIAL PKWY …" at bounding box center [625, 171] width 1251 height 979
click at [481, 317] on div at bounding box center [625, 319] width 1251 height 639
click at [404, 311] on icon "button" at bounding box center [402, 312] width 6 height 6
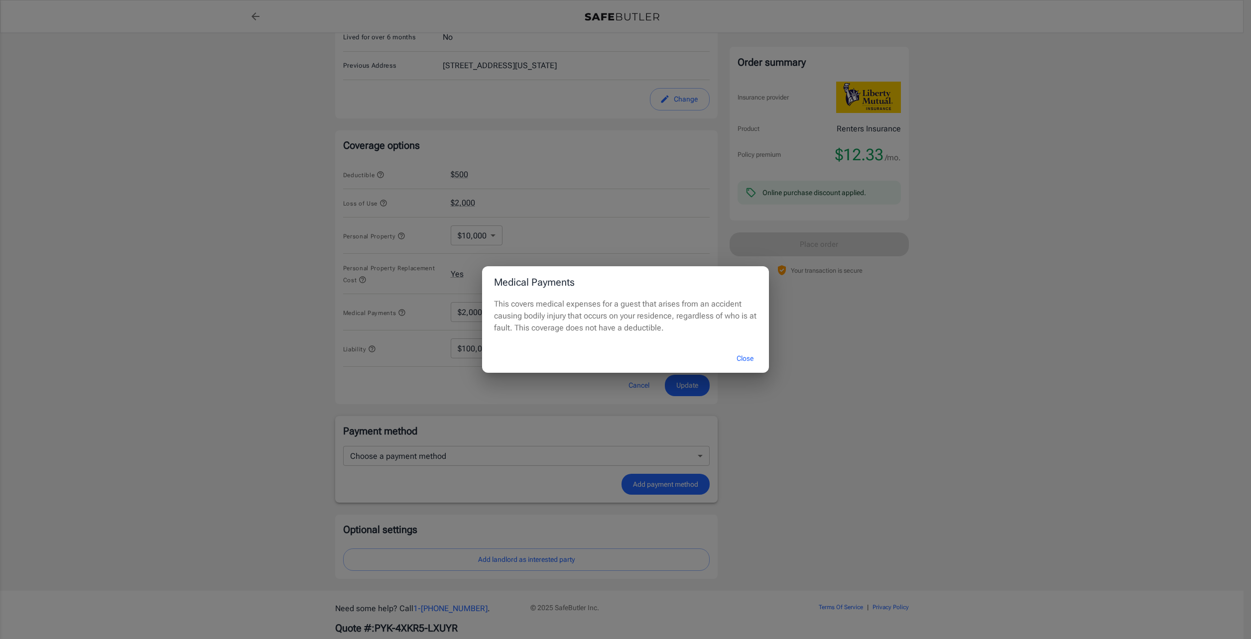
click at [754, 356] on button "Close" at bounding box center [745, 358] width 40 height 21
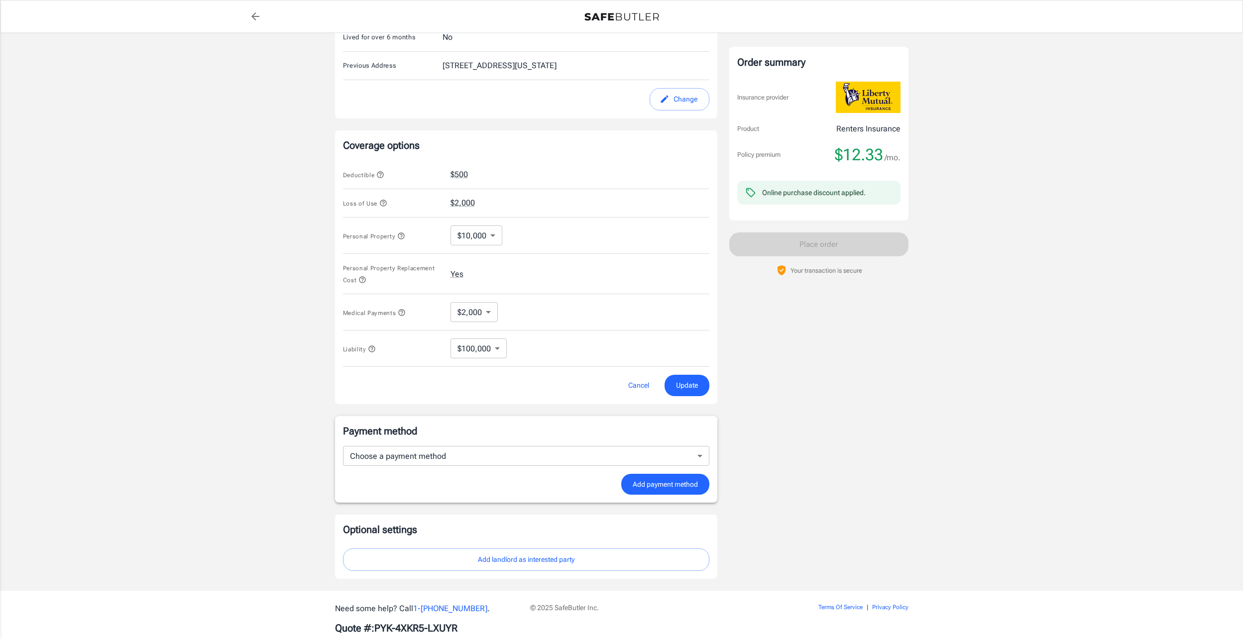
click at [467, 316] on body "Policy premium $ 12.33 /mo Liberty Mutual Renters Insurance 2024 MEMORIAL PKWY …" at bounding box center [621, 171] width 1243 height 979
click at [467, 347] on li "$1,000" at bounding box center [475, 353] width 62 height 18
type input "1000"
click at [489, 344] on body "Policy premium $ 12.33 /mo Liberty Mutual Renters Insurance 2024 MEMORIAL PKWY …" at bounding box center [621, 171] width 1243 height 979
click at [483, 390] on li "$300,000" at bounding box center [479, 389] width 56 height 18
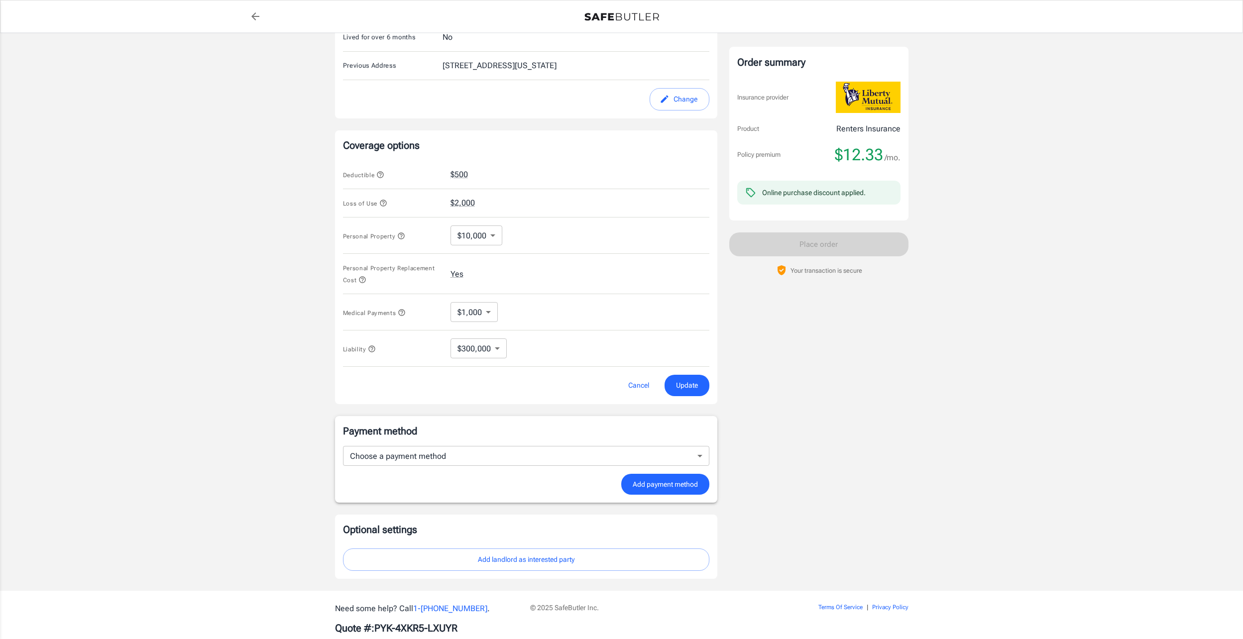
click at [370, 348] on icon "button" at bounding box center [372, 349] width 8 height 8
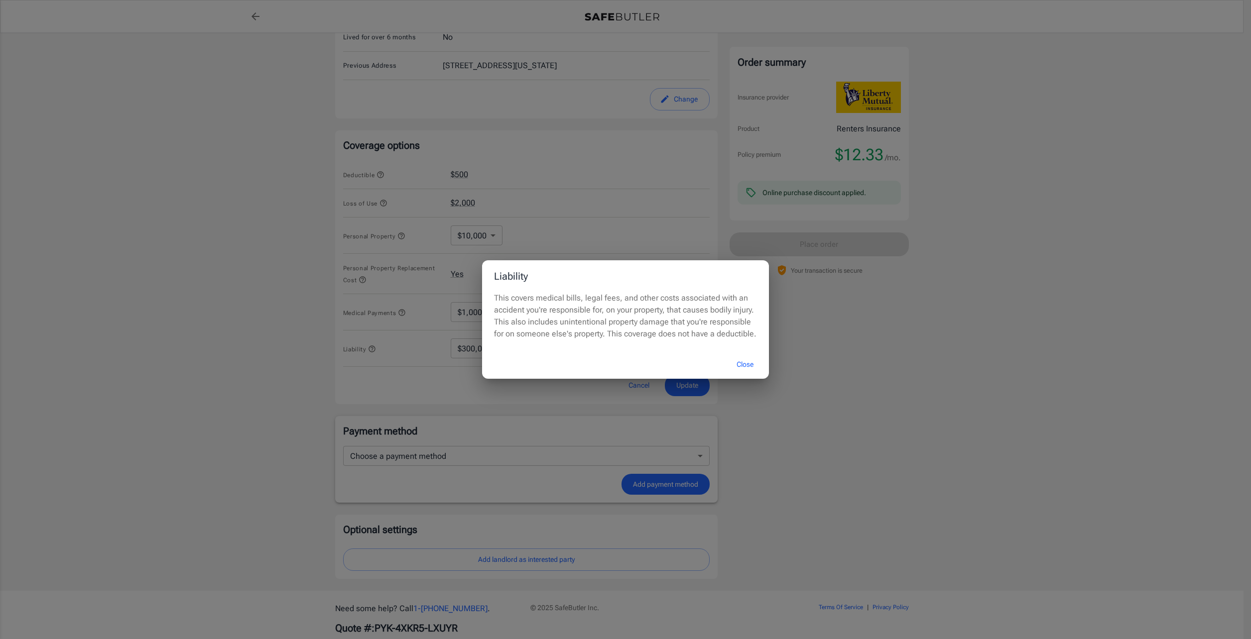
click at [748, 366] on button "Close" at bounding box center [745, 364] width 40 height 21
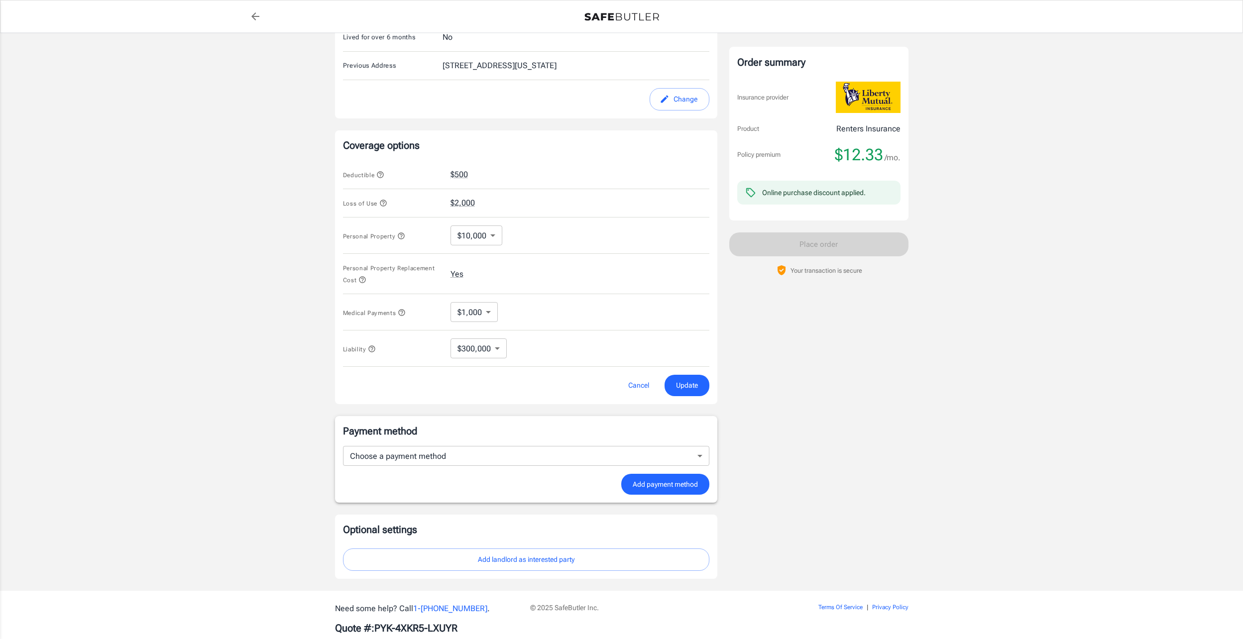
click at [448, 345] on div "Liability $300,000 300000 ​" at bounding box center [526, 349] width 366 height 36
click at [470, 347] on body "Policy premium $ 12.33 /mo Liberty Mutual Renters Insurance 2024 MEMORIAL PKWY …" at bounding box center [621, 171] width 1243 height 979
click at [482, 368] on li "$100,000" at bounding box center [479, 371] width 56 height 18
type input "100000"
click at [678, 382] on span "Update" at bounding box center [687, 385] width 22 height 12
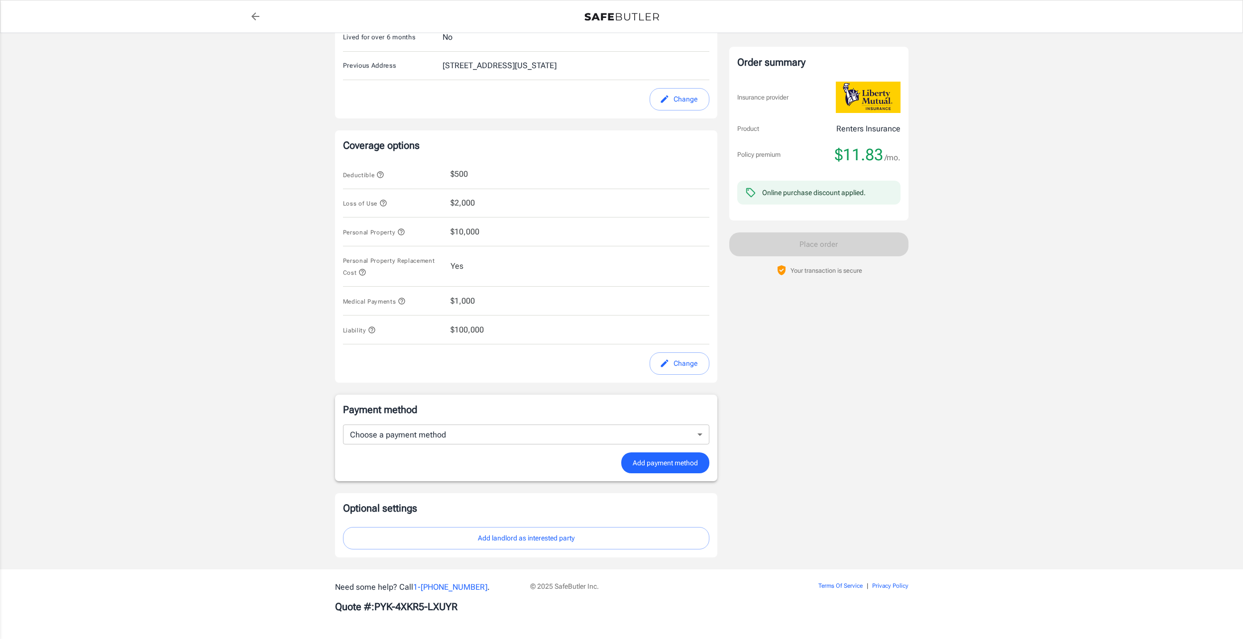
click at [401, 231] on icon "button" at bounding box center [401, 232] width 8 height 8
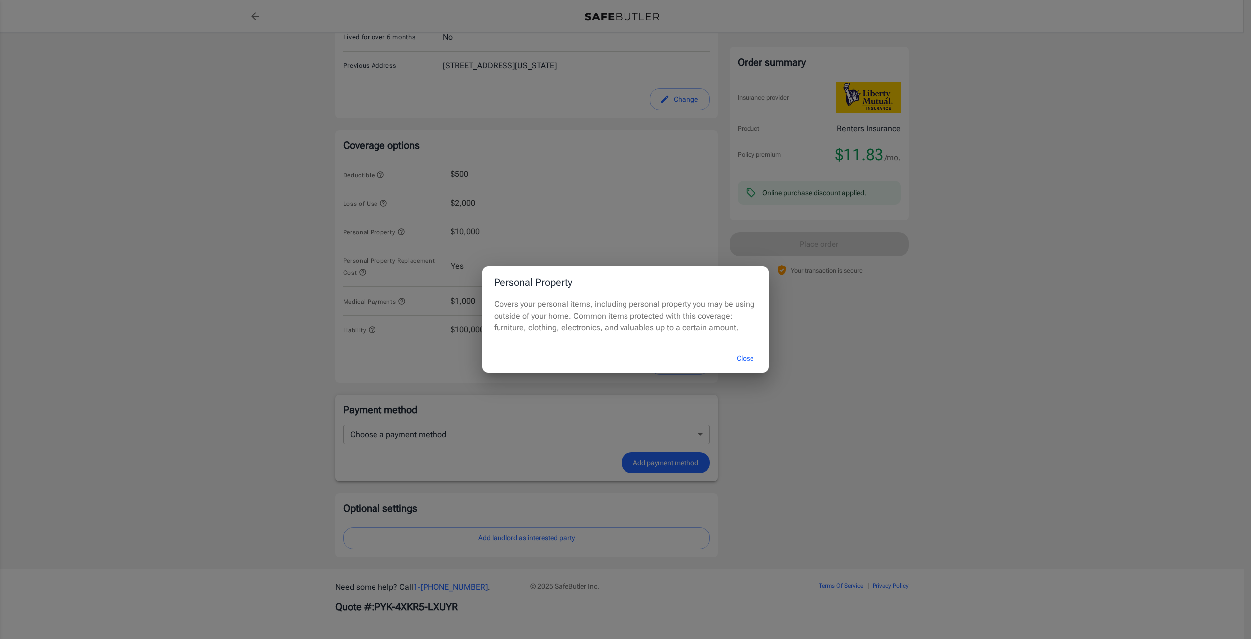
click at [401, 231] on div "Personal Property Covers your personal items, including personal property you m…" at bounding box center [625, 319] width 1251 height 639
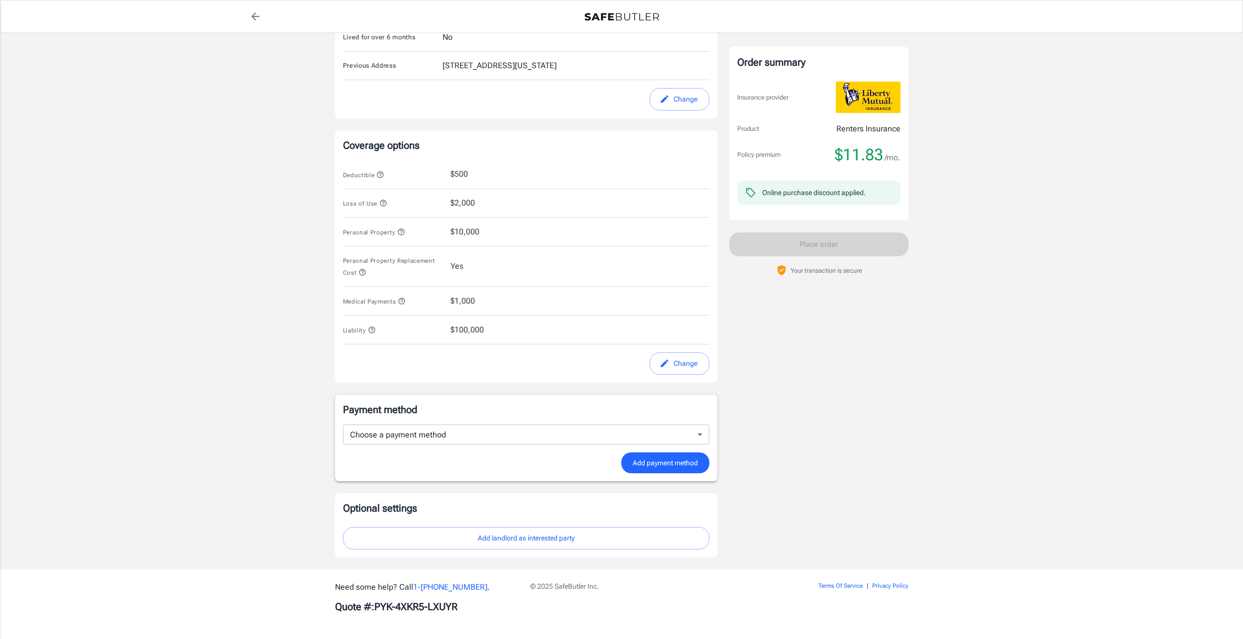
click at [696, 359] on button "Change" at bounding box center [680, 363] width 60 height 22
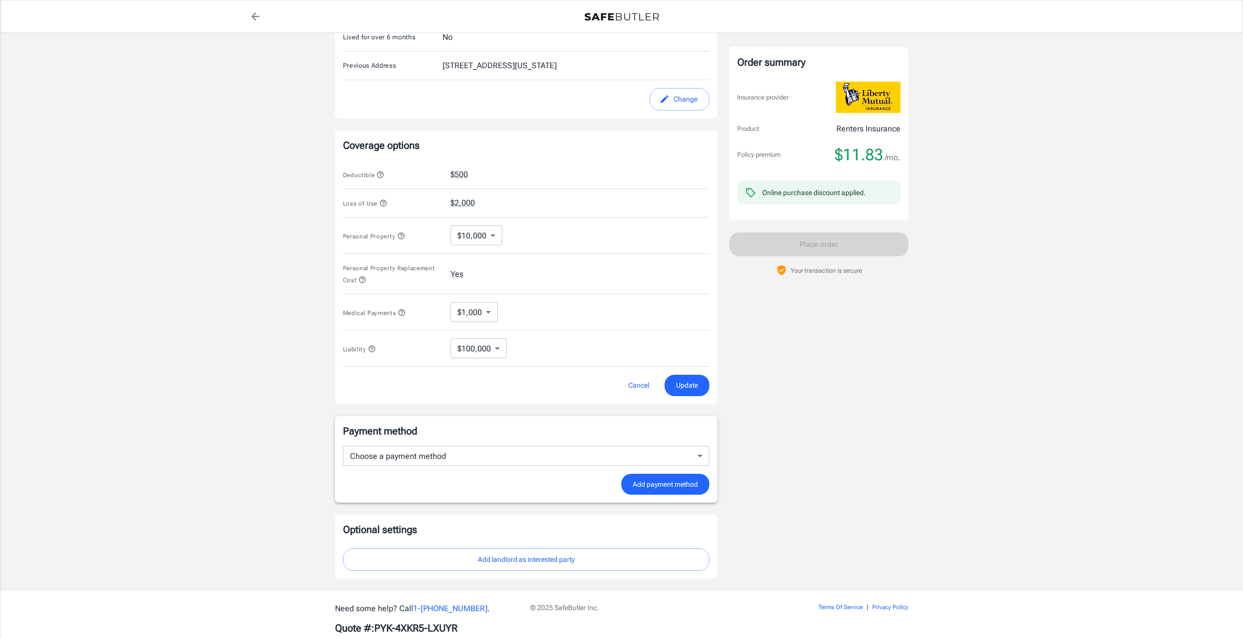
click at [402, 239] on icon "button" at bounding box center [401, 236] width 8 height 8
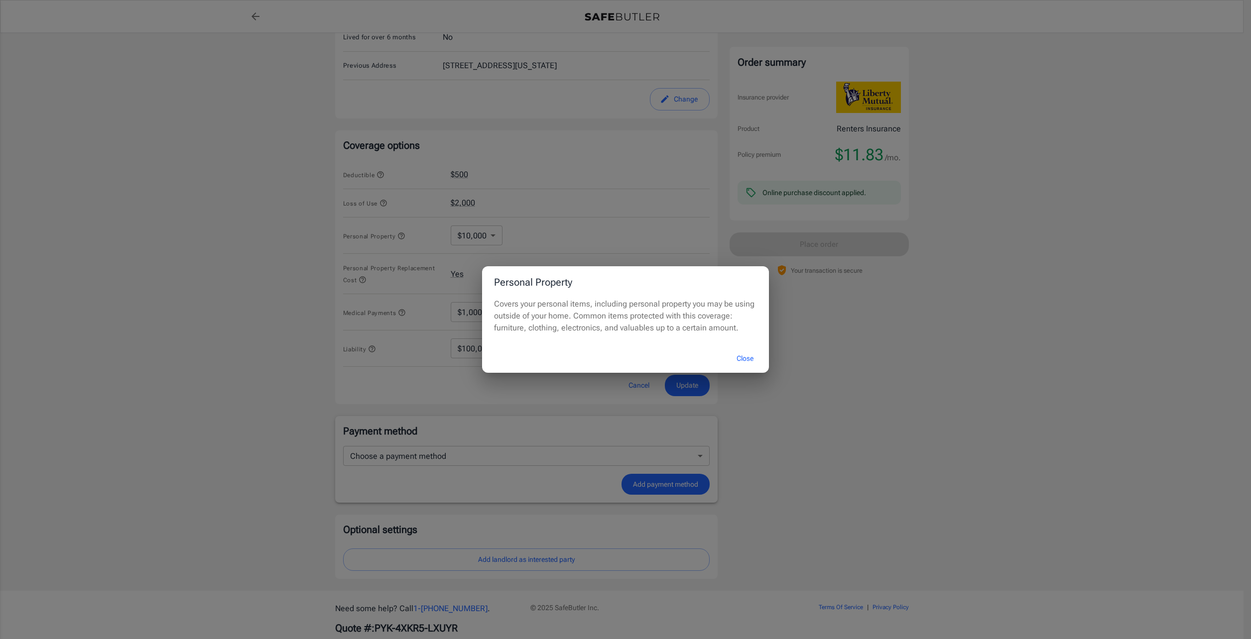
drag, startPoint x: 579, startPoint y: 180, endPoint x: 589, endPoint y: 193, distance: 16.0
click at [580, 180] on div "Personal Property Covers your personal items, including personal property you m…" at bounding box center [625, 319] width 1251 height 639
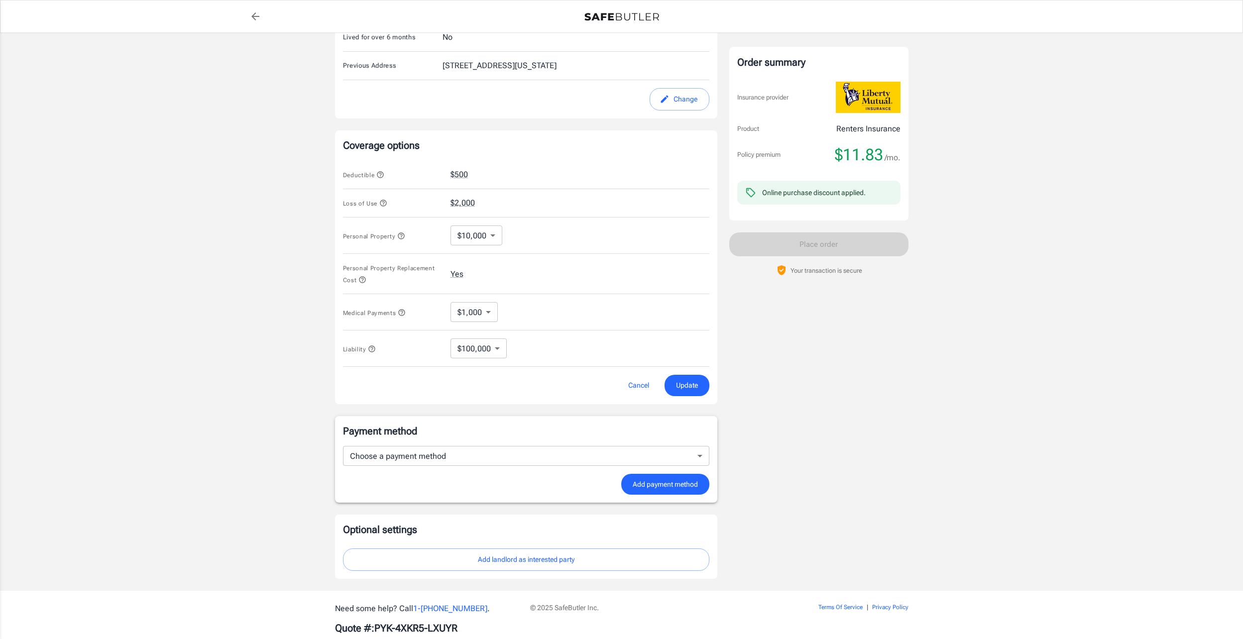
click at [384, 199] on icon "button" at bounding box center [383, 203] width 8 height 8
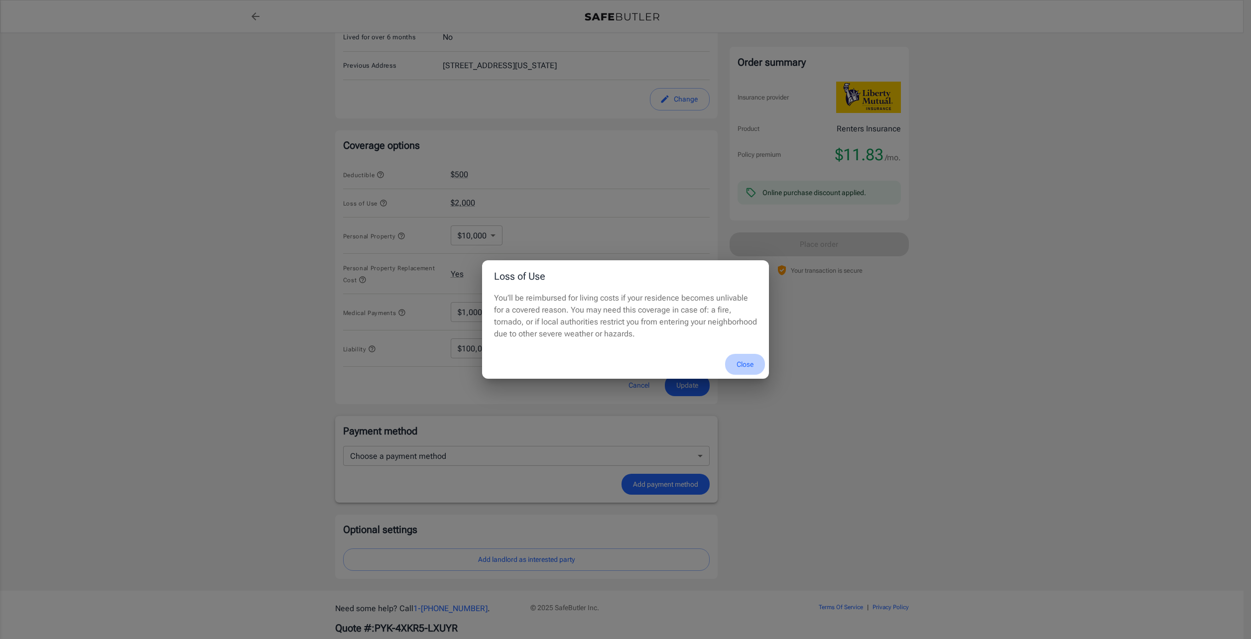
click at [746, 371] on button "Close" at bounding box center [745, 364] width 40 height 21
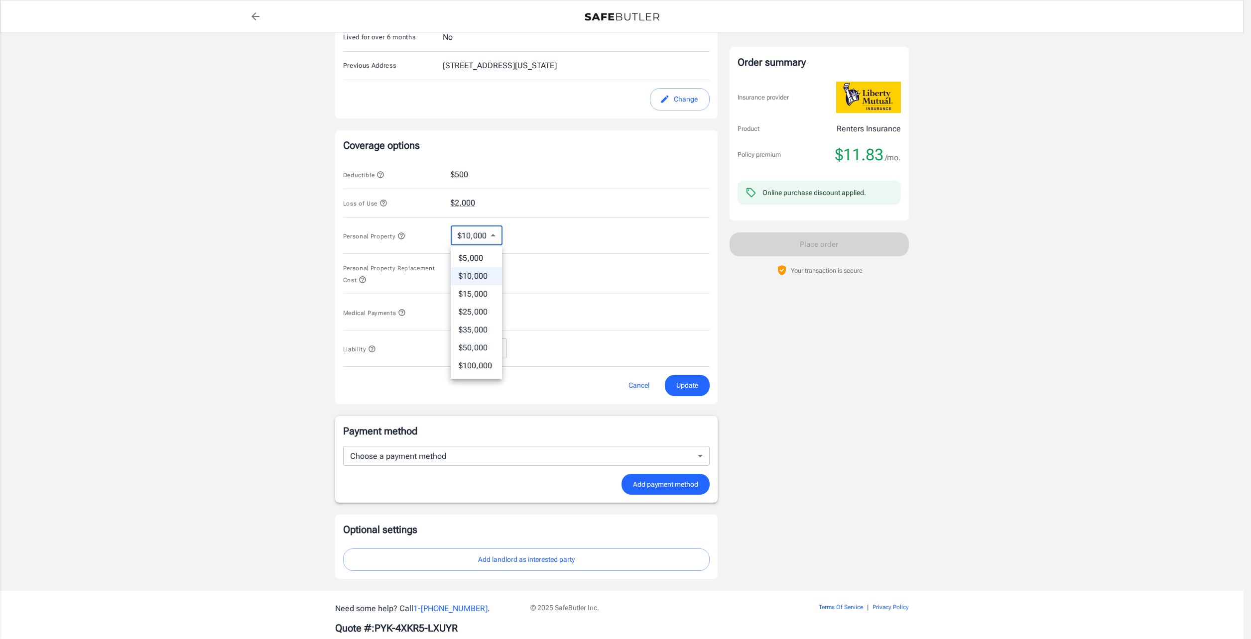
click at [469, 231] on body "Policy premium $ 11.83 /mo Liberty Mutual Renters Insurance 2024 MEMORIAL PKWY …" at bounding box center [625, 171] width 1251 height 979
click at [591, 240] on div at bounding box center [625, 319] width 1251 height 639
click at [406, 314] on icon "button" at bounding box center [402, 313] width 8 height 8
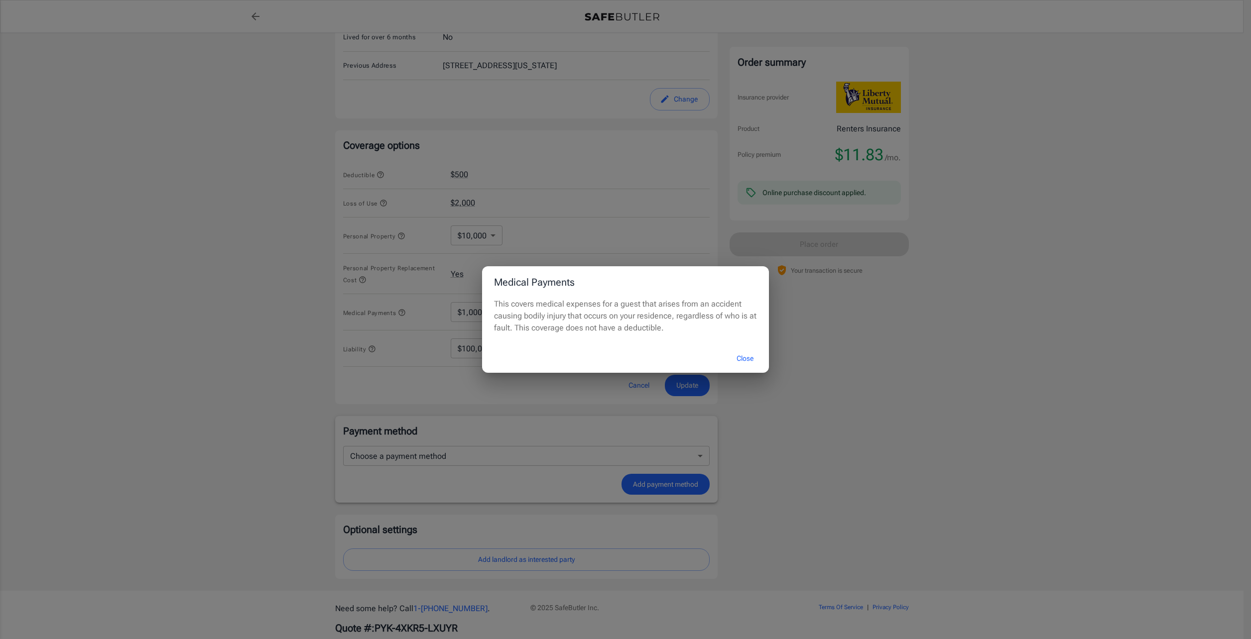
click at [750, 363] on button "Close" at bounding box center [745, 358] width 40 height 21
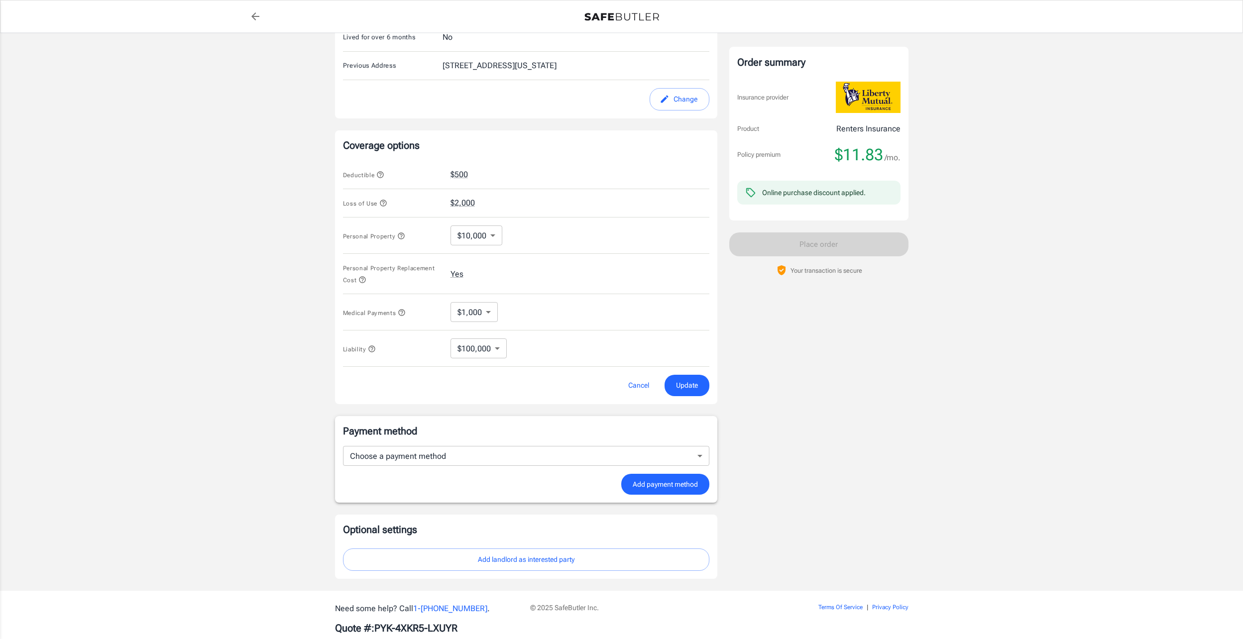
click at [473, 347] on body "Policy premium $ 11.83 /mo Liberty Mutual Renters Insurance 2024 MEMORIAL PKWY …" at bounding box center [621, 171] width 1243 height 979
click at [365, 346] on div at bounding box center [625, 319] width 1251 height 639
click at [374, 349] on icon "button" at bounding box center [372, 349] width 8 height 8
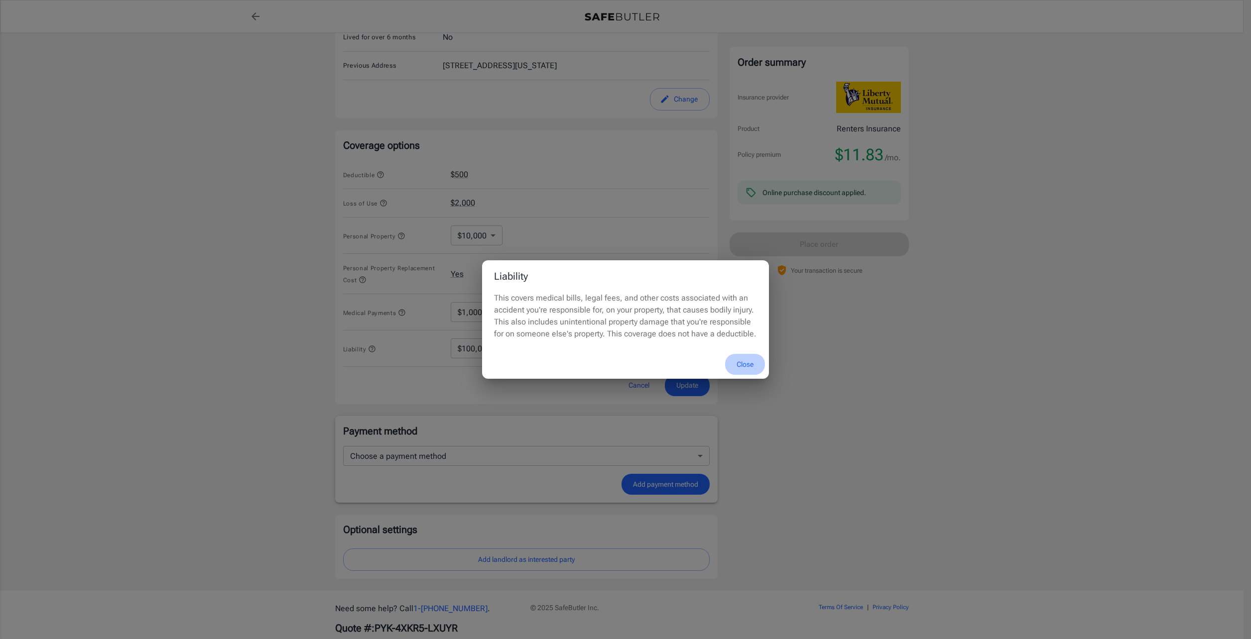
click at [749, 359] on button "Close" at bounding box center [745, 364] width 40 height 21
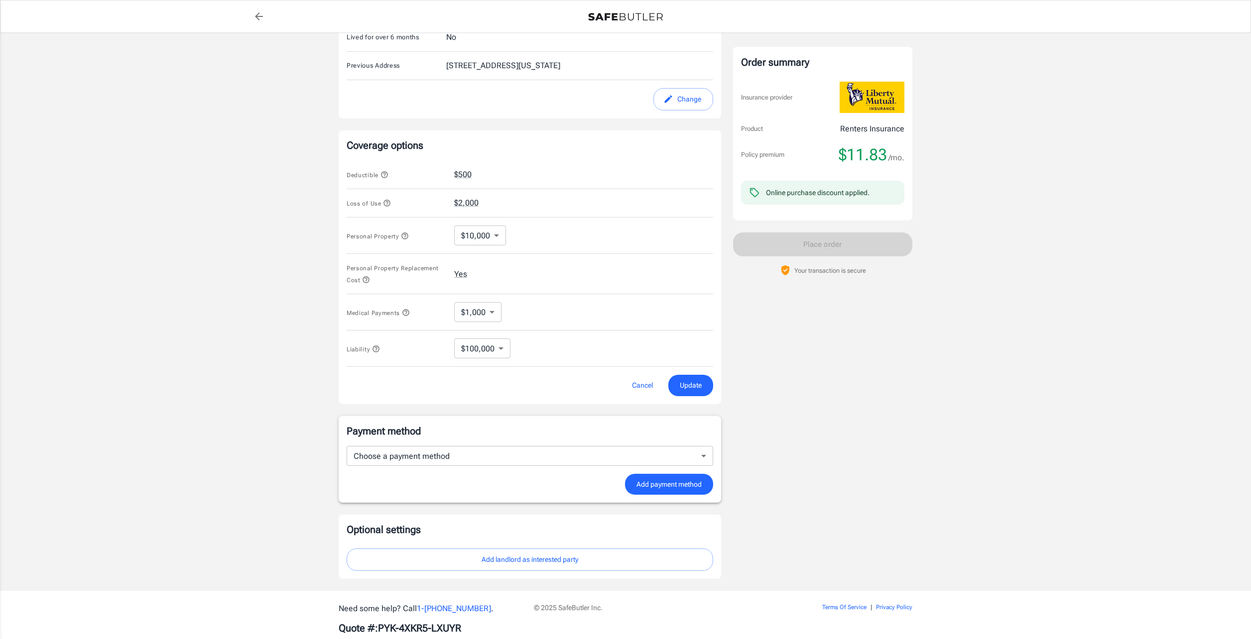
click at [466, 352] on body "Policy premium $ 11.83 /mo Liberty Mutual Renters Insurance 2024 MEMORIAL PKWY …" at bounding box center [625, 171] width 1251 height 979
click at [466, 352] on div at bounding box center [625, 319] width 1251 height 639
click at [481, 345] on body "Policy premium $ 11.83 /mo Liberty Mutual Renters Insurance 2024 MEMORIAL PKWY …" at bounding box center [625, 171] width 1251 height 979
click at [481, 345] on div at bounding box center [625, 319] width 1251 height 639
click at [374, 347] on icon "button" at bounding box center [372, 349] width 6 height 6
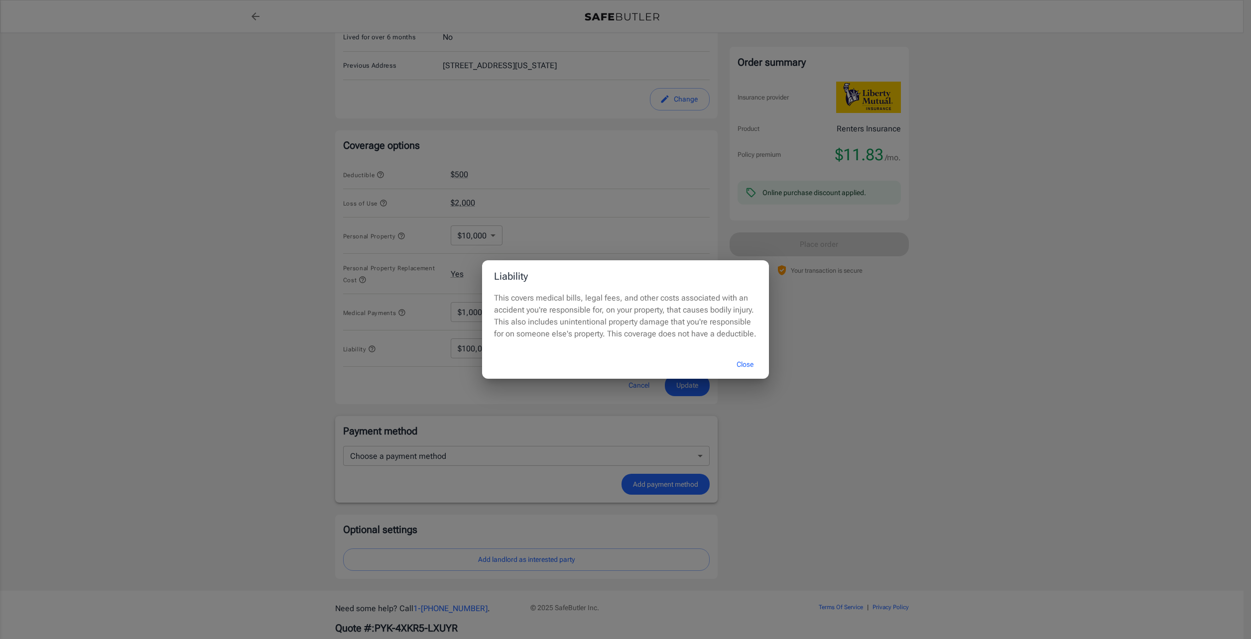
click at [374, 347] on div "Liability This covers medical bills, legal fees, and other costs associated wit…" at bounding box center [625, 319] width 1251 height 639
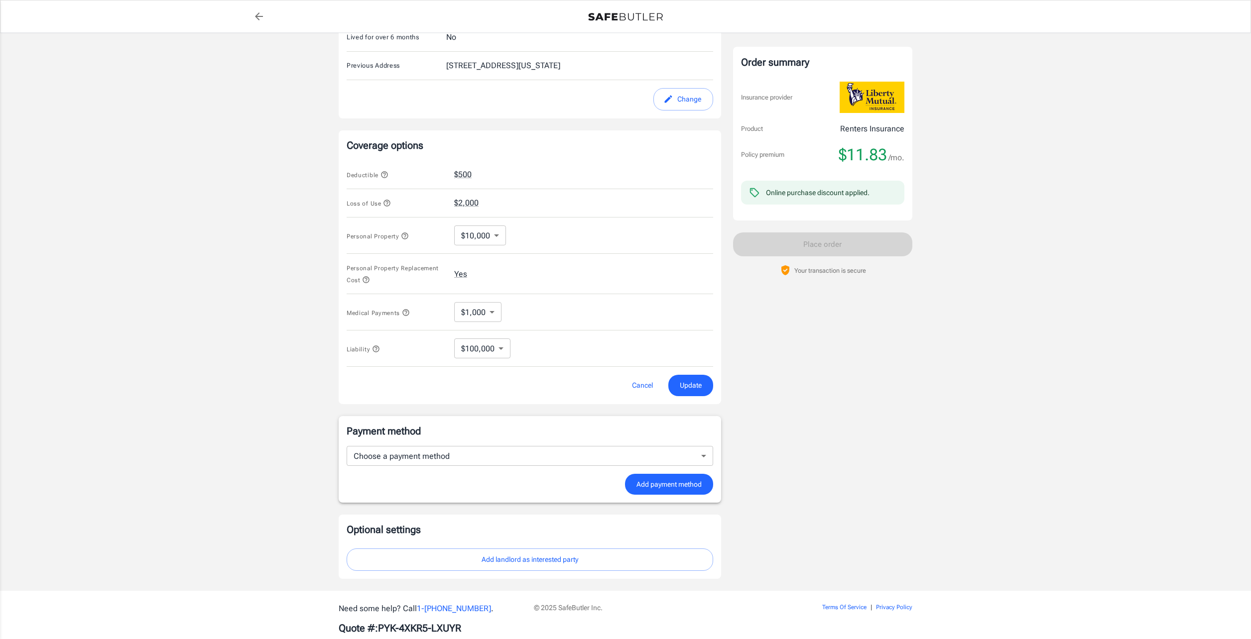
click at [459, 240] on body "Policy premium $ 11.83 /mo Liberty Mutual Renters Insurance 2024 MEMORIAL PKWY …" at bounding box center [625, 171] width 1251 height 979
click at [403, 230] on div at bounding box center [625, 319] width 1251 height 639
click at [404, 238] on icon "button" at bounding box center [401, 236] width 8 height 8
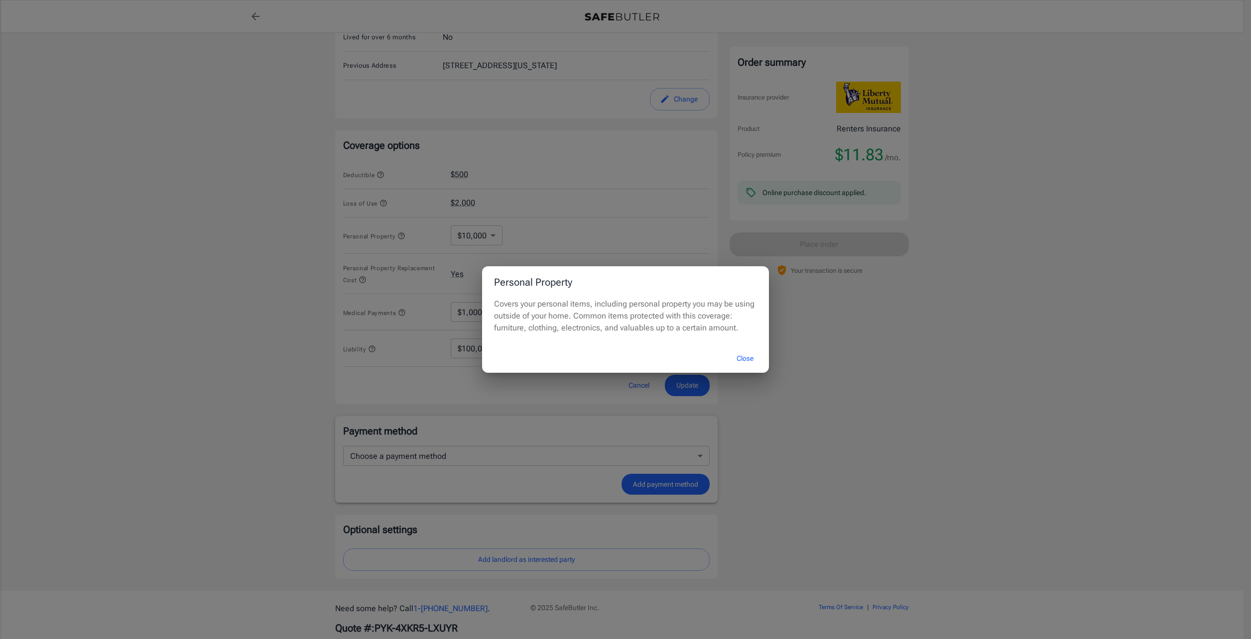
click at [739, 361] on button "Close" at bounding box center [745, 358] width 40 height 21
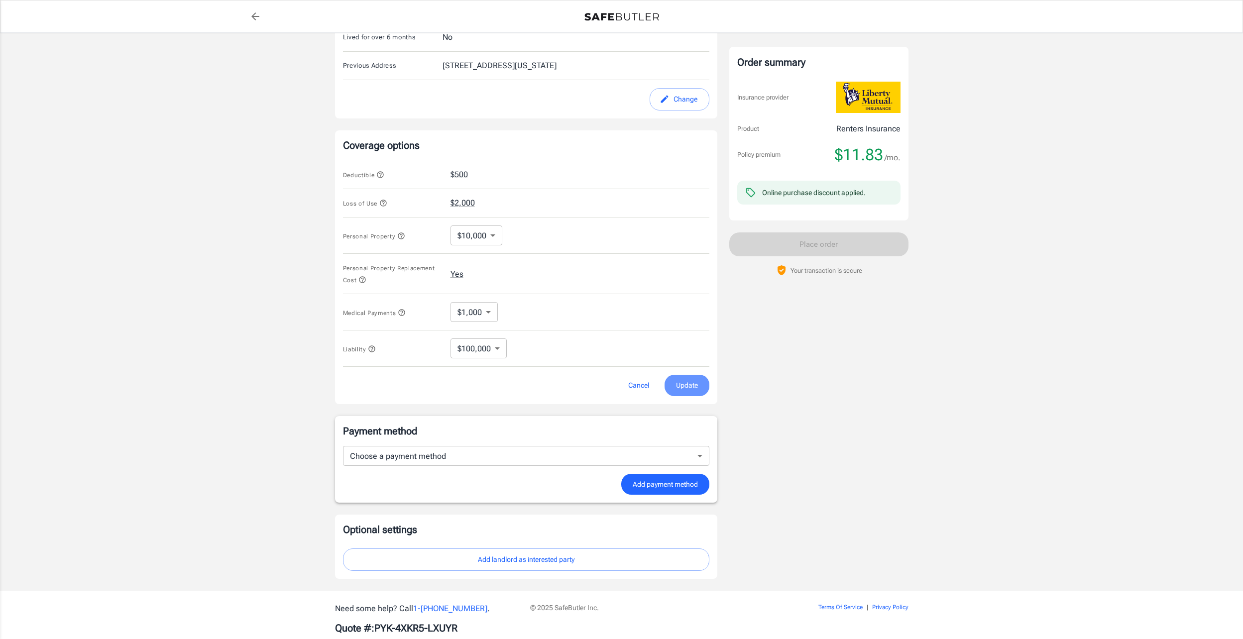
click at [690, 388] on span "Update" at bounding box center [687, 385] width 22 height 12
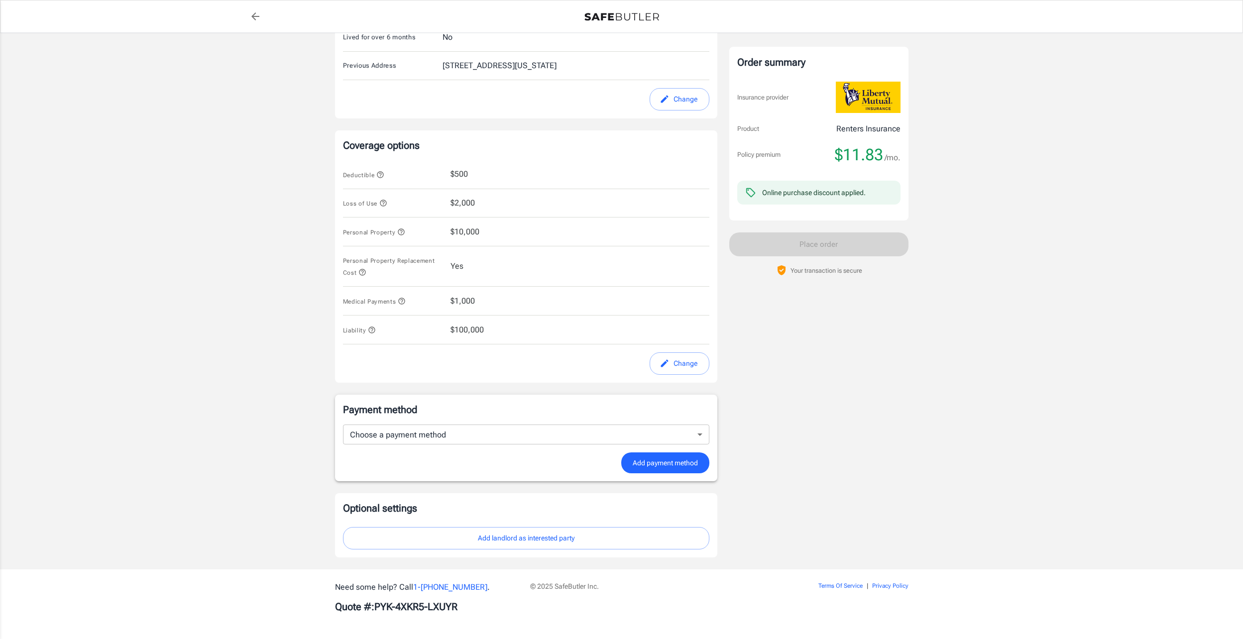
click at [557, 444] on body "Policy premium $ 11.83 /mo Liberty Mutual Renters Insurance 2024 MEMORIAL PKWY …" at bounding box center [621, 160] width 1243 height 957
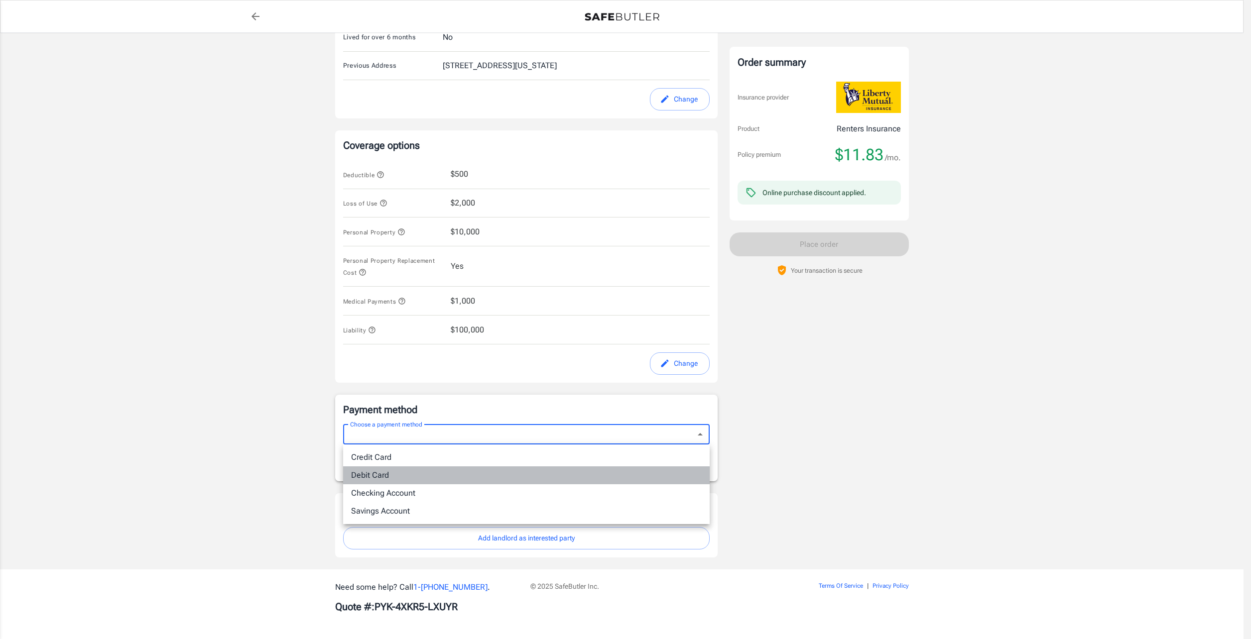
click at [535, 478] on li "Debit Card" at bounding box center [526, 475] width 366 height 18
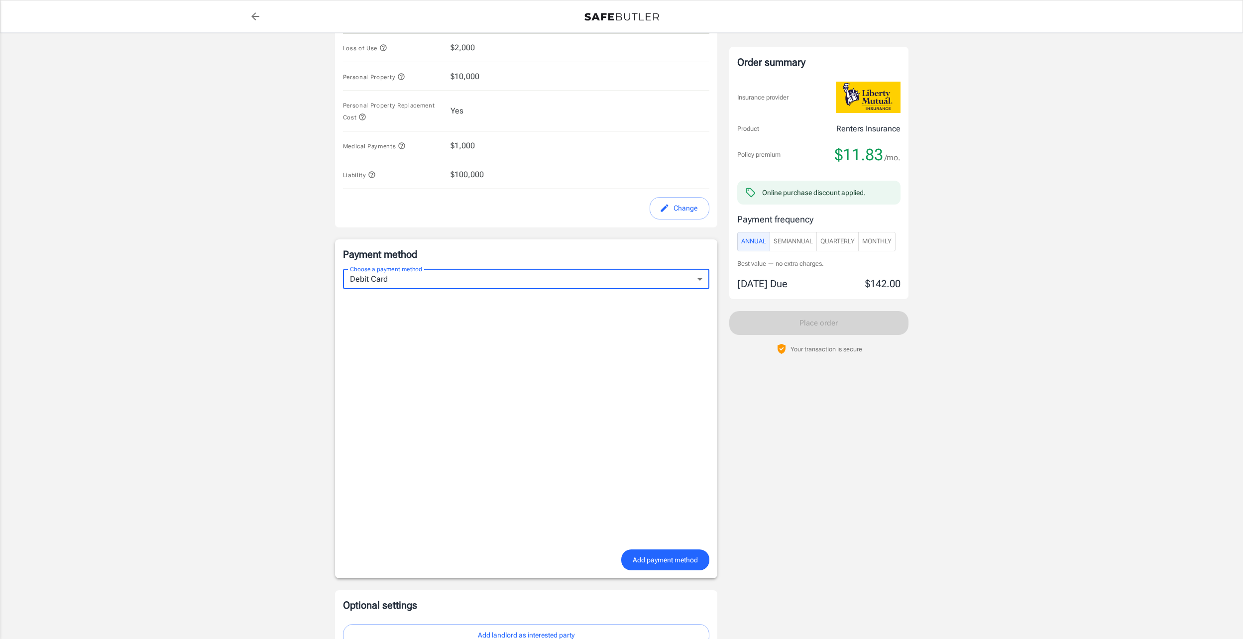
scroll to position [517, 0]
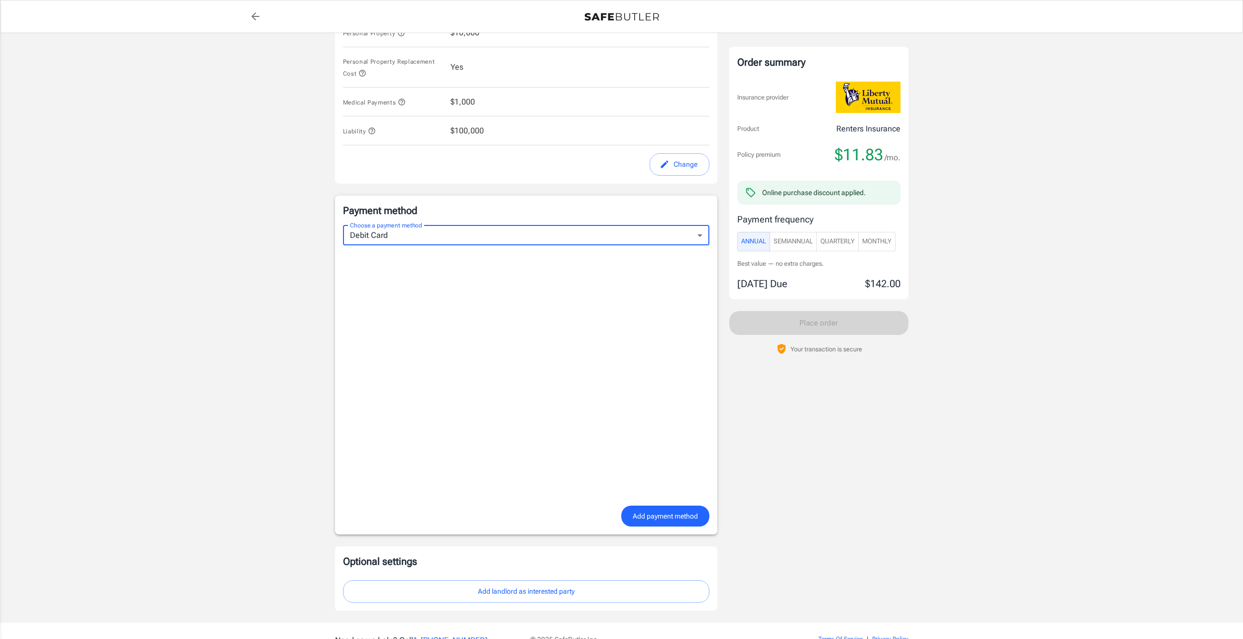
click at [394, 236] on body "Policy premium $ 11.83 /mo Liberty Mutual Renters Insurance 2024 MEMORIAL PKWY …" at bounding box center [621, 88] width 1243 height 1210
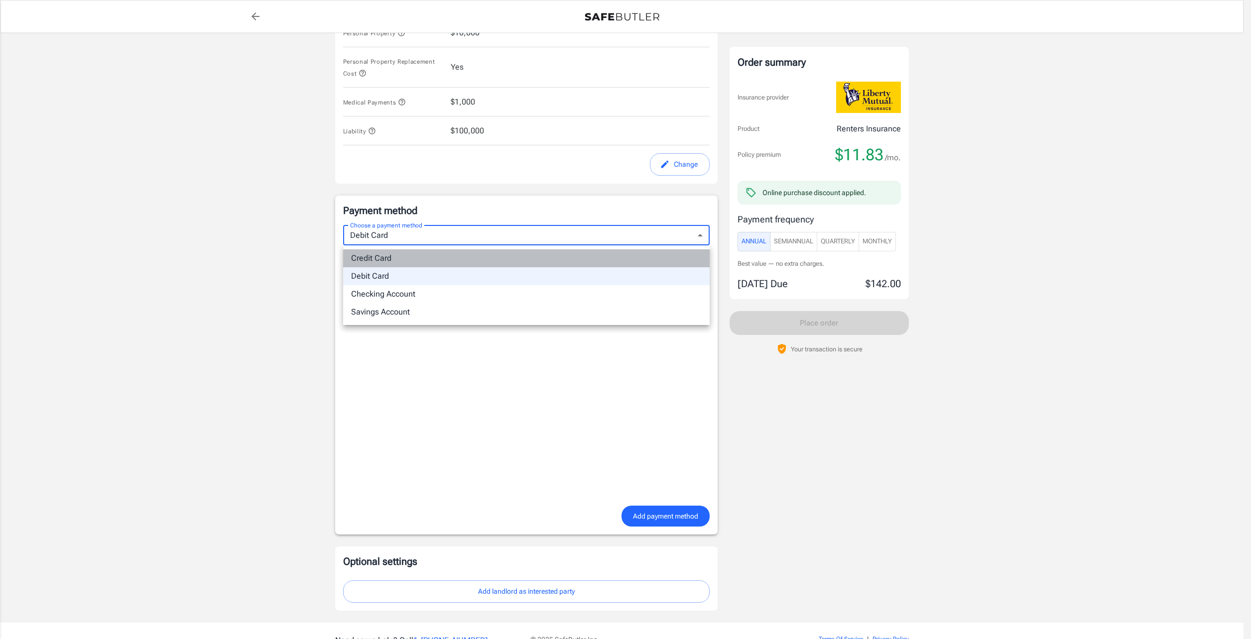
click at [387, 260] on li "Credit Card" at bounding box center [526, 258] width 366 height 18
type input "credit"
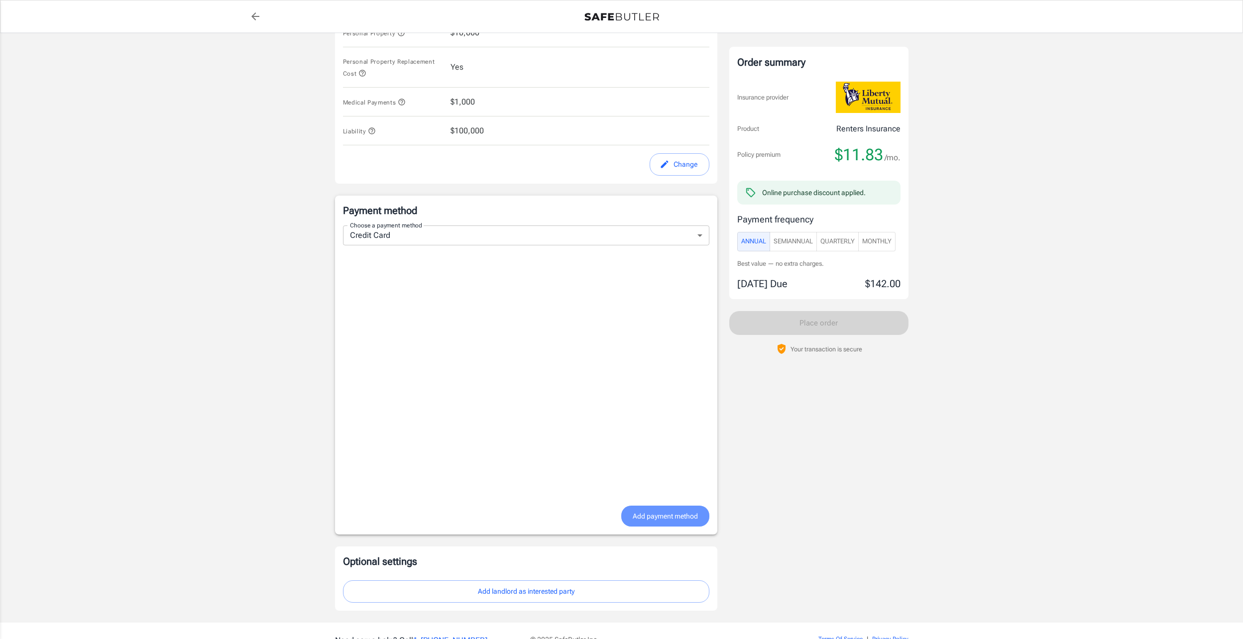
click at [648, 508] on button "Add payment method" at bounding box center [665, 516] width 88 height 21
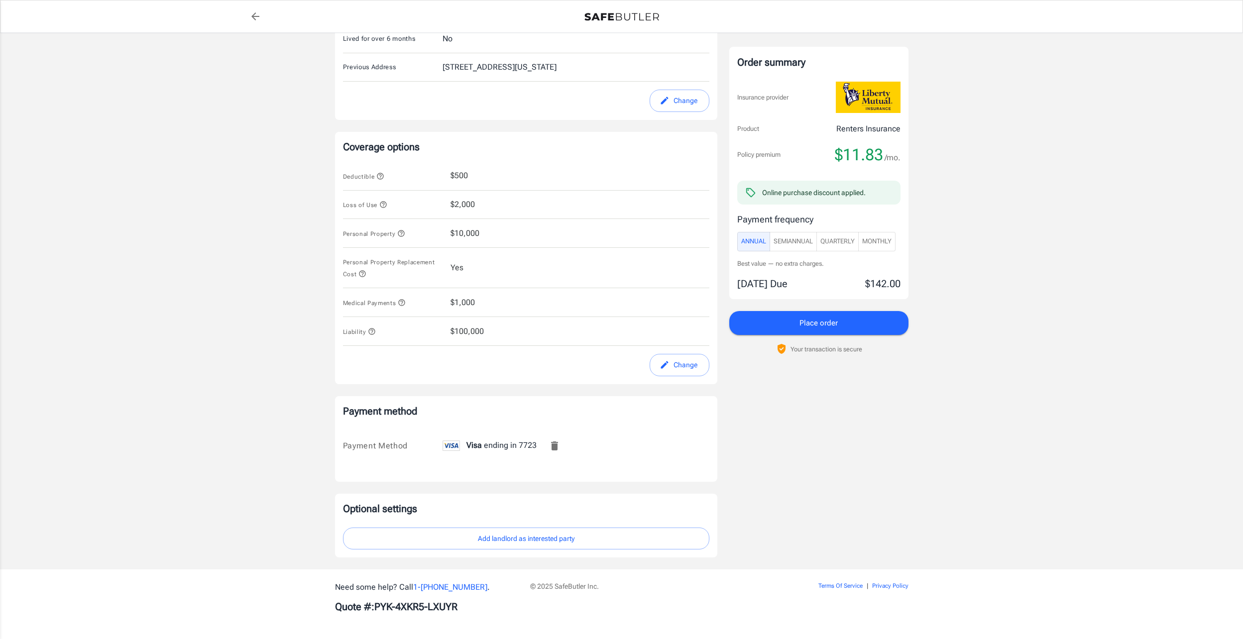
scroll to position [317, 0]
click at [870, 242] on span "Monthly" at bounding box center [876, 241] width 29 height 11
click at [735, 240] on div "Order summary Insurance provider Product Renters Insurance Policy premium $13.0…" at bounding box center [818, 173] width 179 height 253
click at [746, 238] on span "Annual" at bounding box center [753, 241] width 25 height 11
click at [780, 245] on span "SemiAnnual" at bounding box center [793, 241] width 39 height 11
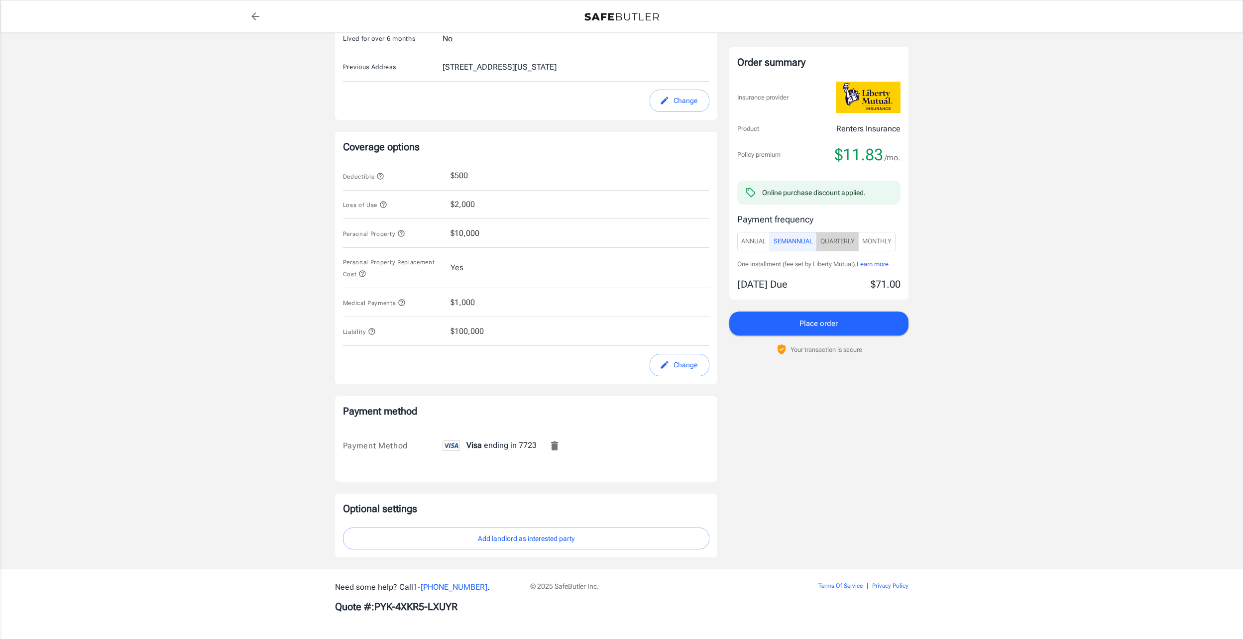
click at [855, 240] on span "Quarterly" at bounding box center [837, 241] width 34 height 11
click at [892, 242] on span "Monthly" at bounding box center [876, 241] width 29 height 11
click at [760, 245] on span "Annual" at bounding box center [753, 241] width 25 height 11
click at [866, 243] on span "Monthly" at bounding box center [876, 241] width 29 height 11
click at [760, 241] on span "Annual" at bounding box center [753, 241] width 25 height 11
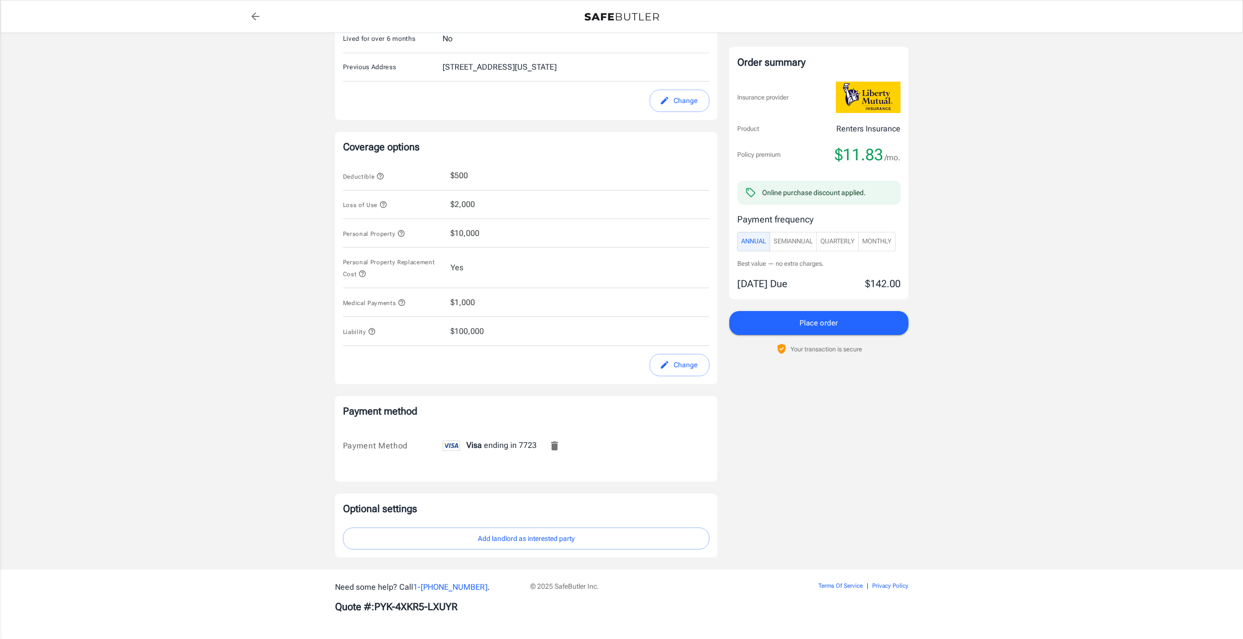
click at [870, 237] on span "Monthly" at bounding box center [876, 241] width 29 height 11
click at [373, 330] on icon "button" at bounding box center [372, 332] width 8 height 8
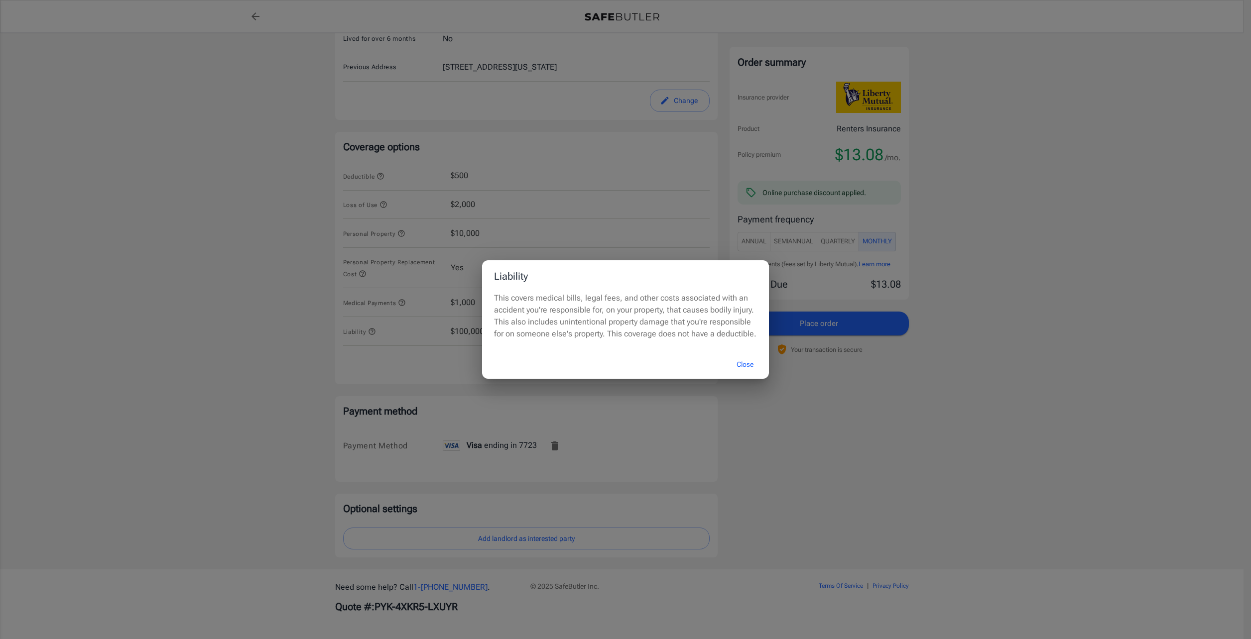
click at [753, 367] on button "Close" at bounding box center [745, 364] width 40 height 21
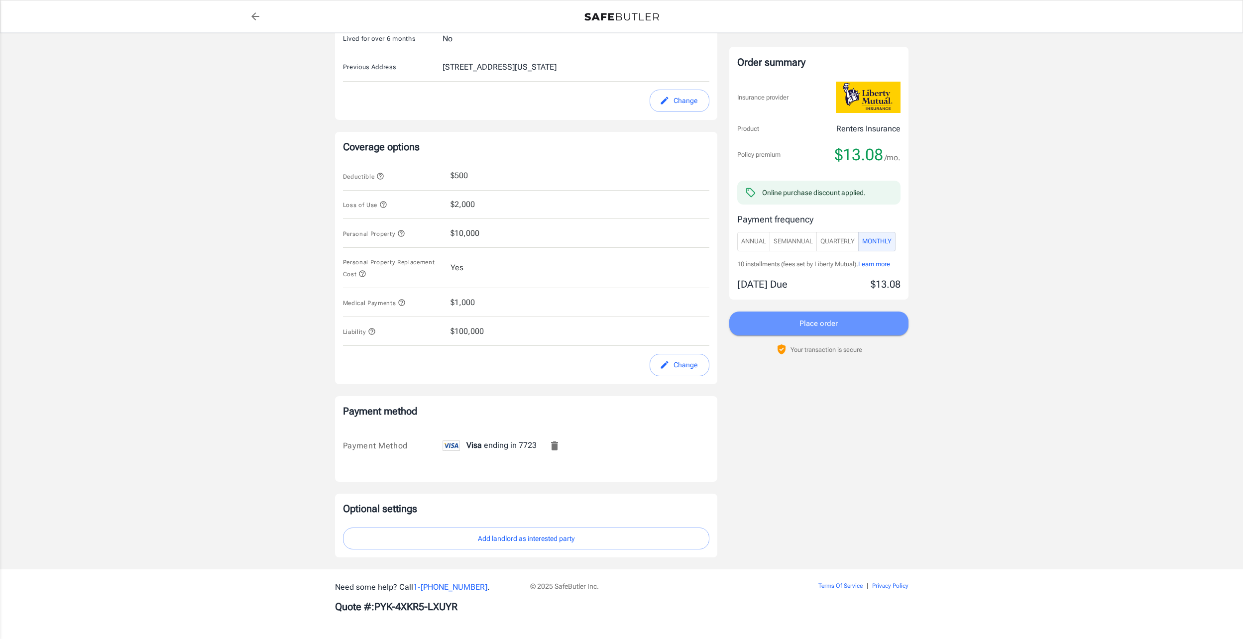
click at [839, 333] on button "Place order" at bounding box center [818, 324] width 179 height 24
